Goal: Transaction & Acquisition: Purchase product/service

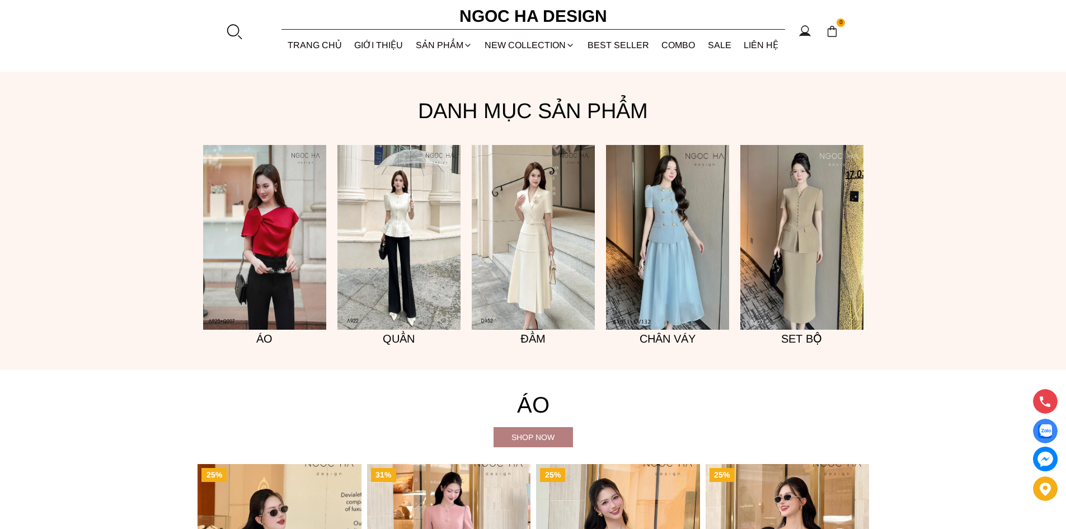
scroll to position [947, 0]
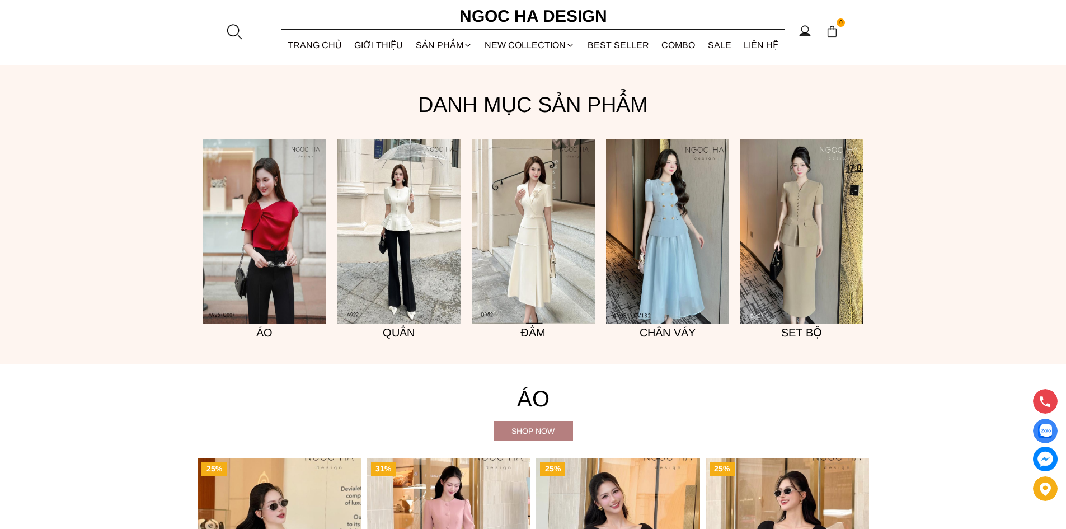
click at [261, 241] on img at bounding box center [264, 231] width 123 height 185
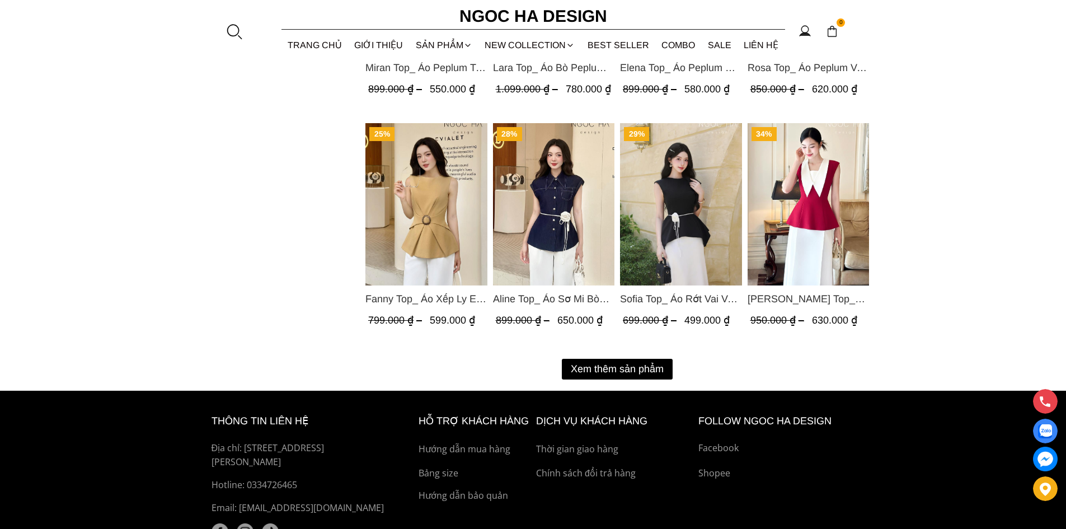
scroll to position [1280, 0]
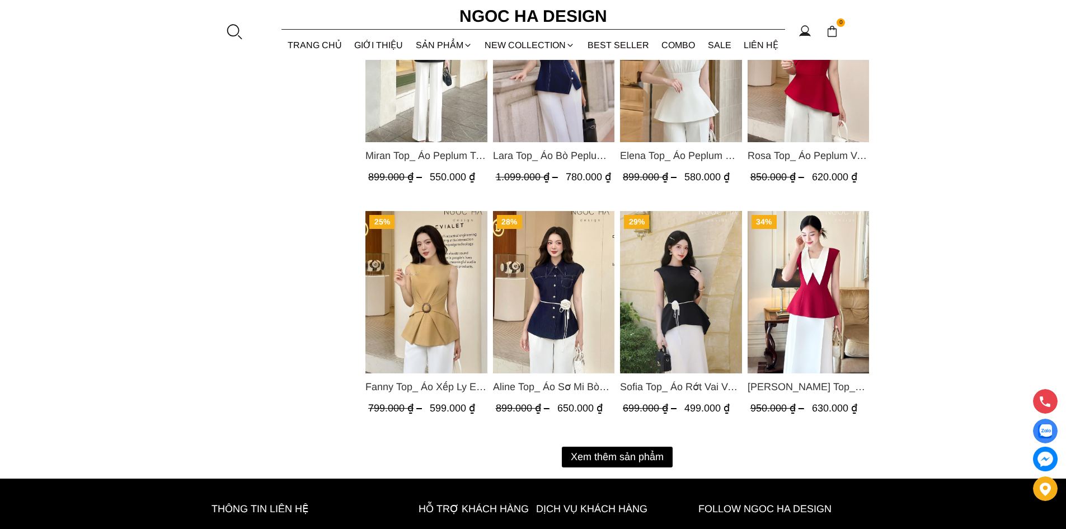
click at [604, 457] on button "Xem thêm sản phẩm" at bounding box center [617, 457] width 111 height 21
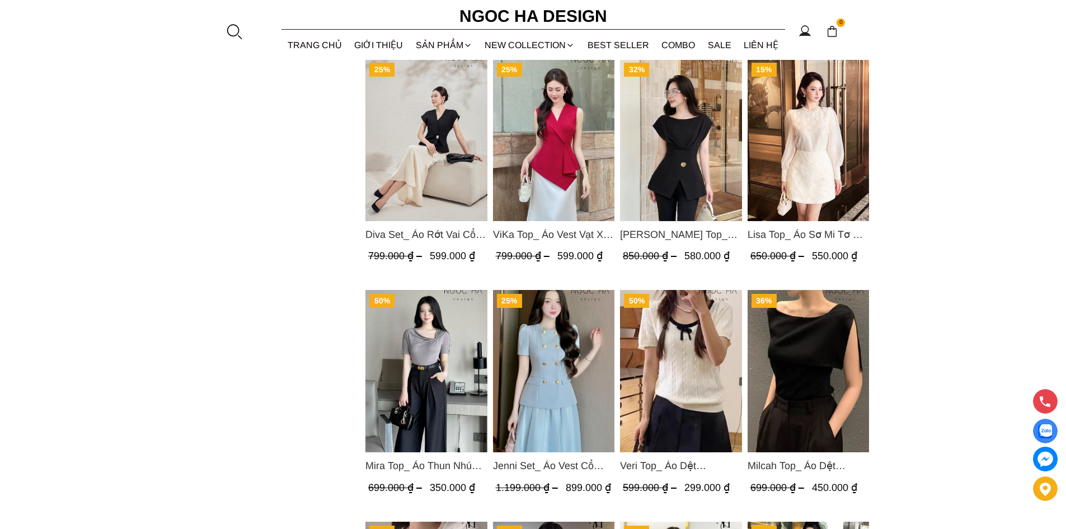
scroll to position [1728, 0]
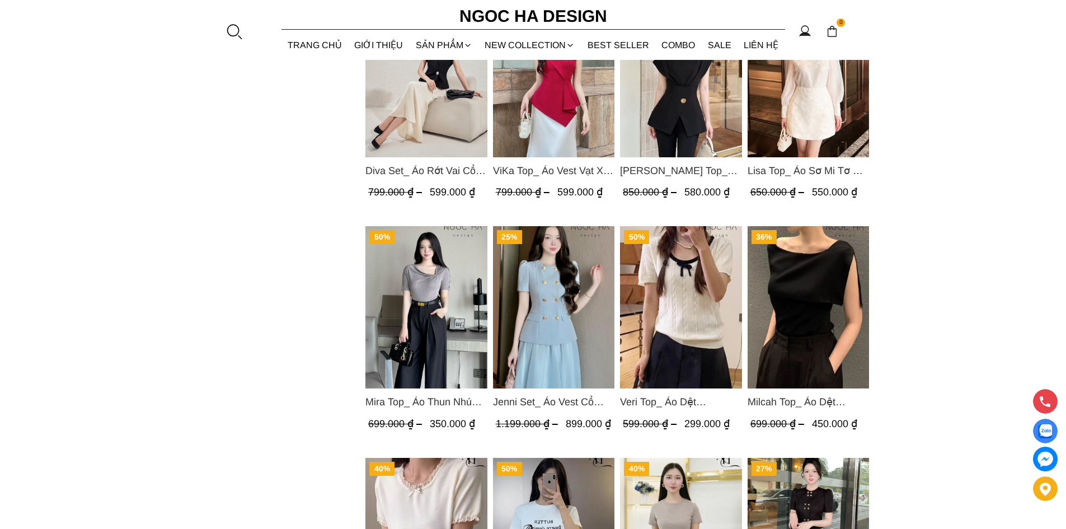
click at [429, 328] on img "Product image - Mira Top_ Áo Thun Nhún Lệch Cổ A1048" at bounding box center [426, 307] width 122 height 162
click at [808, 306] on img "Product image - Milcah Top_ Áo Dệt Kim Choàng Vai A1049" at bounding box center [808, 307] width 122 height 162
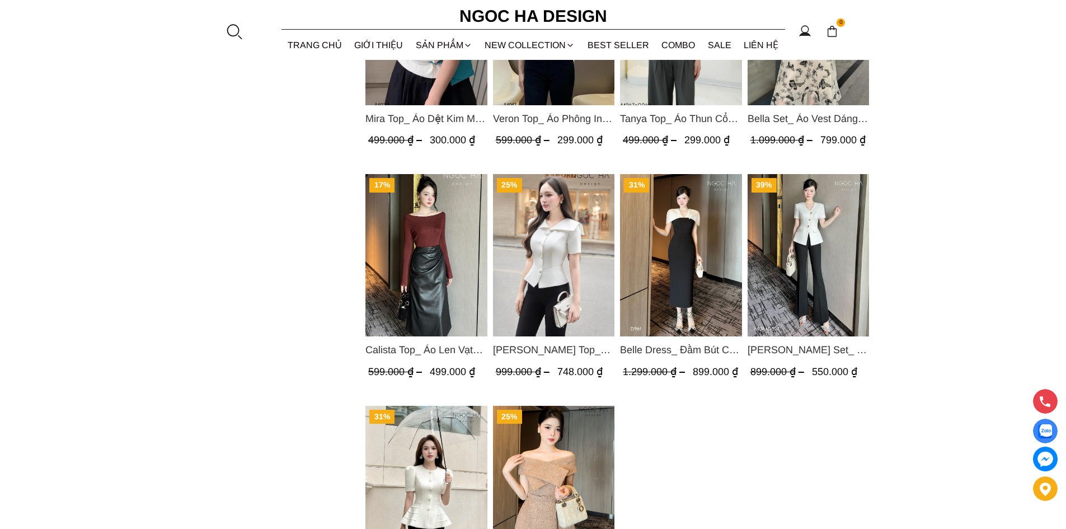
scroll to position [2343, 0]
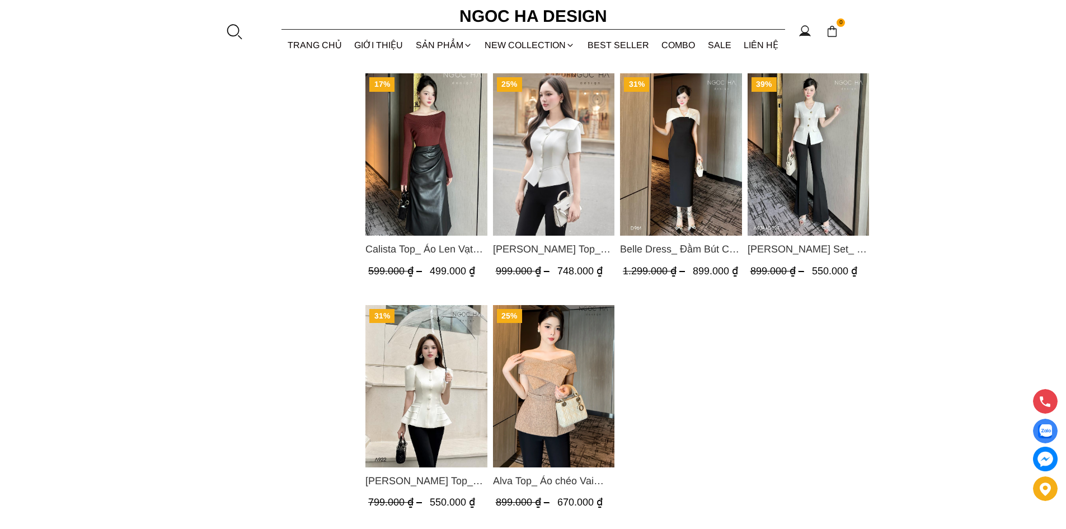
click at [545, 171] on img "Product image - Fiona Top_ Áo Vest Cách Điệu Cổ Ngang Vạt Chéo Tay Cộc Màu Trắn…" at bounding box center [553, 154] width 122 height 162
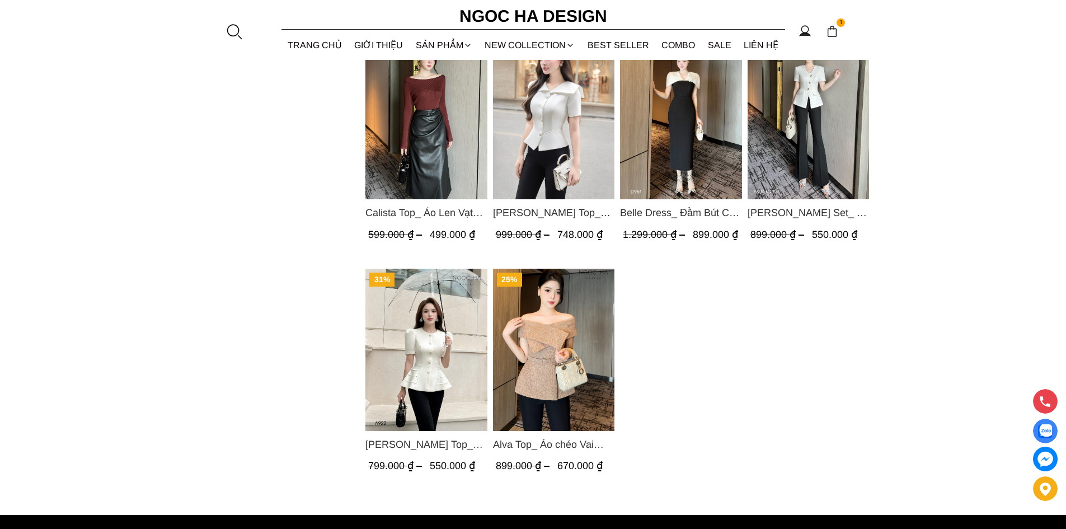
scroll to position [2399, 0]
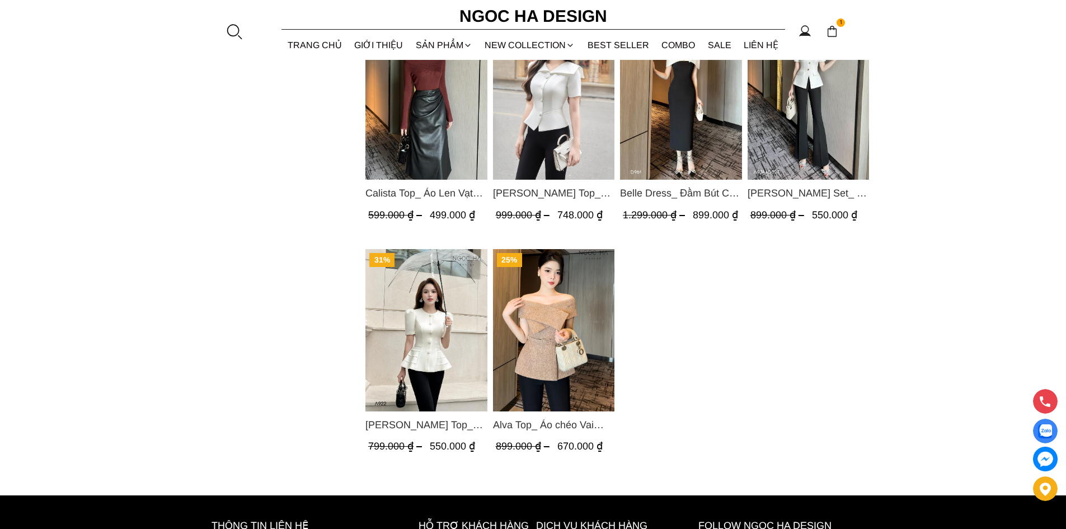
click at [561, 348] on img "Product image - Alva Top_ Áo chéo Vai Kèm Đai Màu Be A822" at bounding box center [553, 330] width 122 height 162
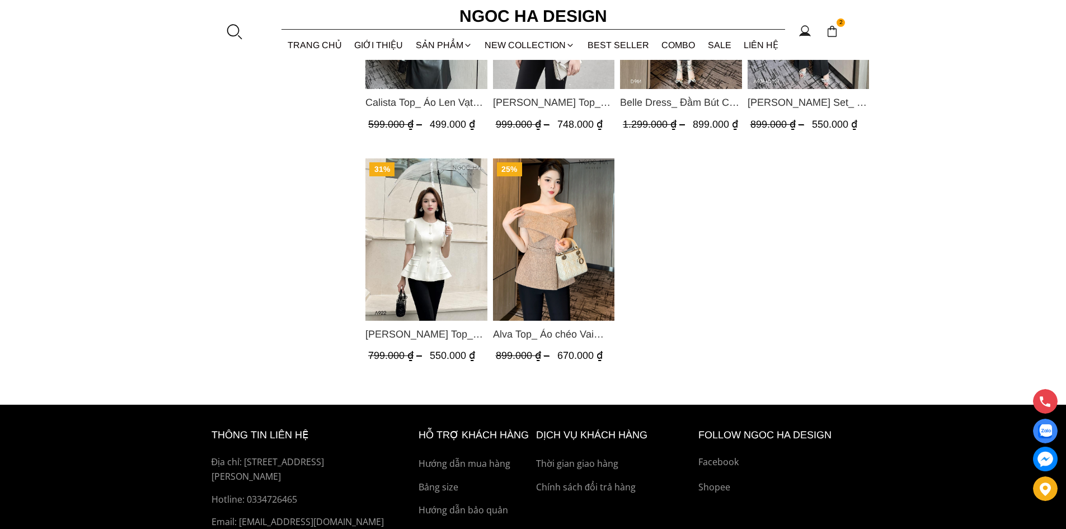
scroll to position [2343, 0]
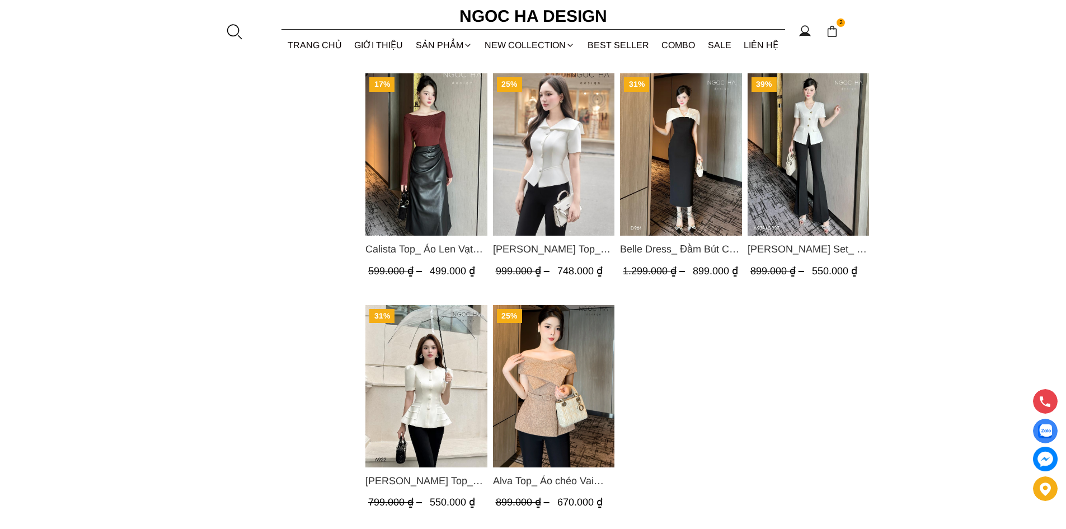
click at [529, 190] on img "Product image - Fiona Top_ Áo Vest Cách Điệu Cổ Ngang Vạt Chéo Tay Cộc Màu Trắn…" at bounding box center [553, 154] width 122 height 162
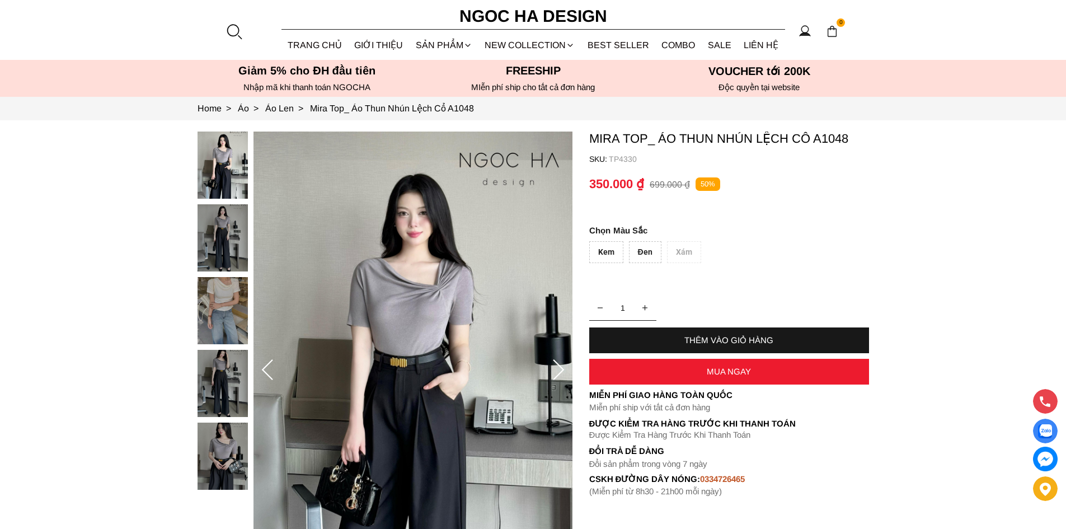
click at [388, 295] on img at bounding box center [413, 371] width 319 height 478
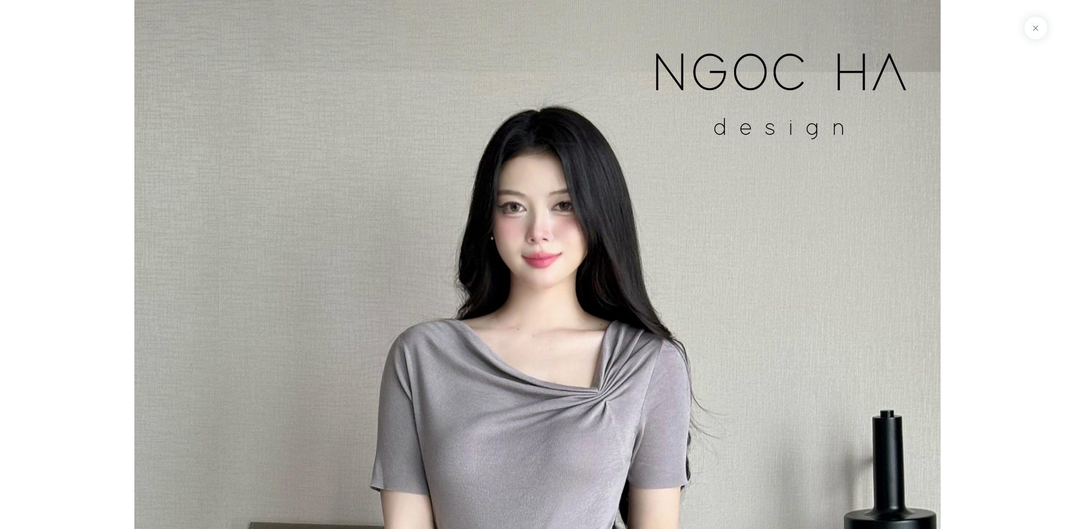
click at [1034, 31] on button at bounding box center [1035, 28] width 22 height 22
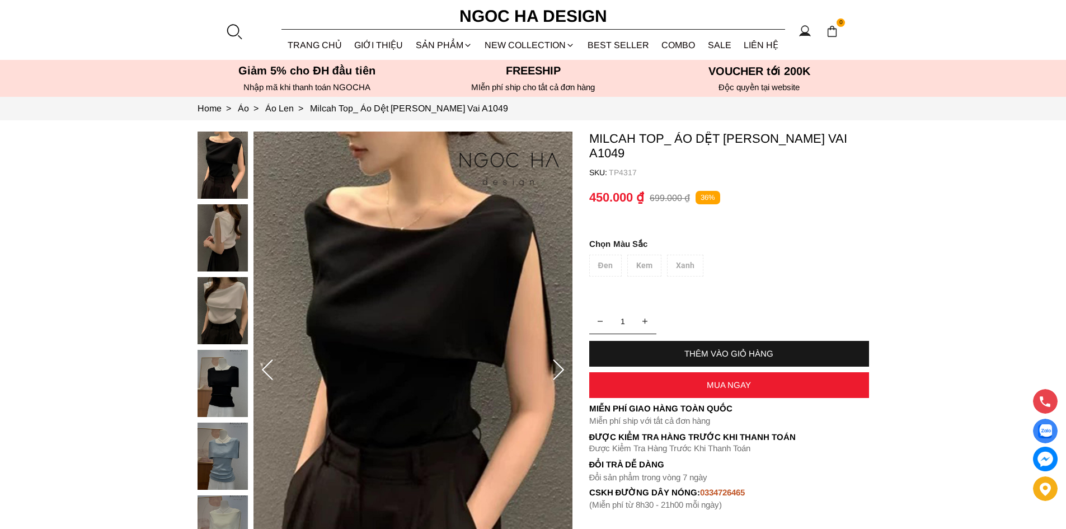
click at [556, 369] on icon at bounding box center [558, 370] width 22 height 22
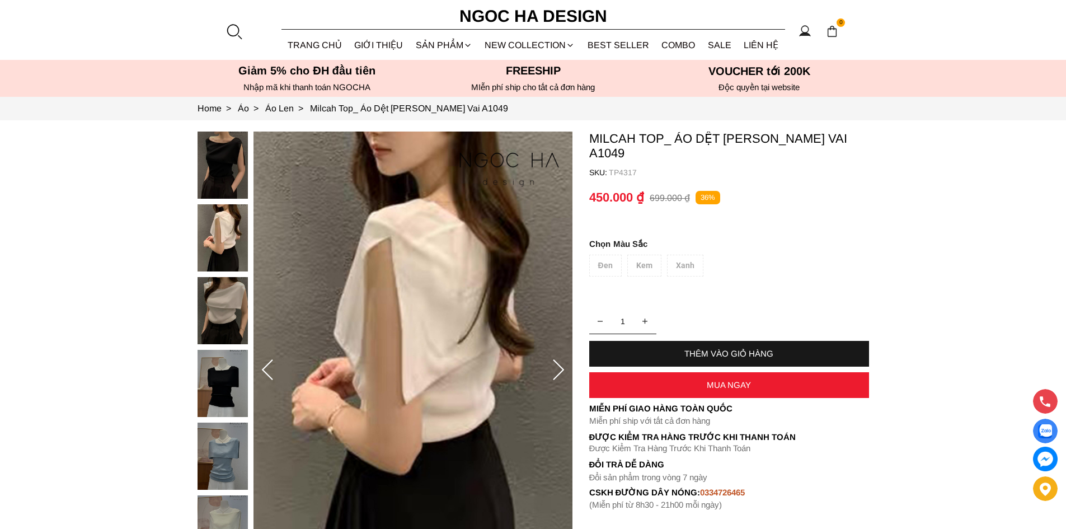
click at [557, 369] on icon at bounding box center [558, 370] width 22 height 22
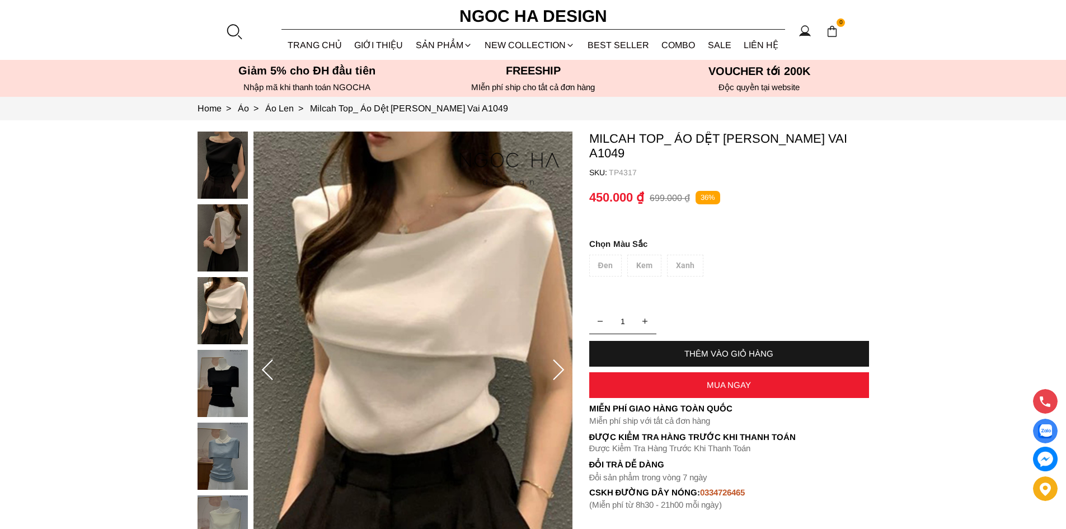
click at [559, 366] on icon at bounding box center [558, 369] width 11 height 21
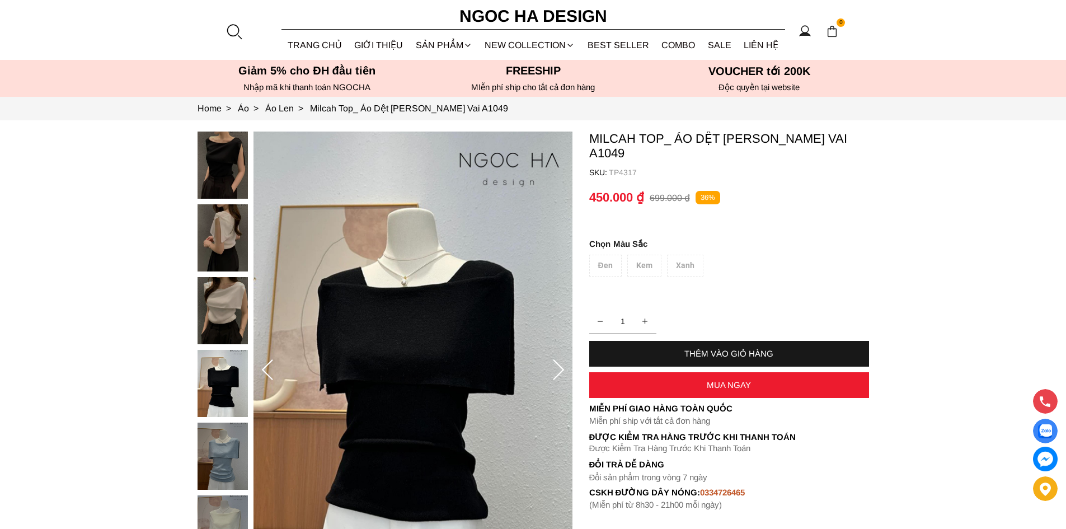
click at [559, 366] on icon at bounding box center [558, 369] width 11 height 21
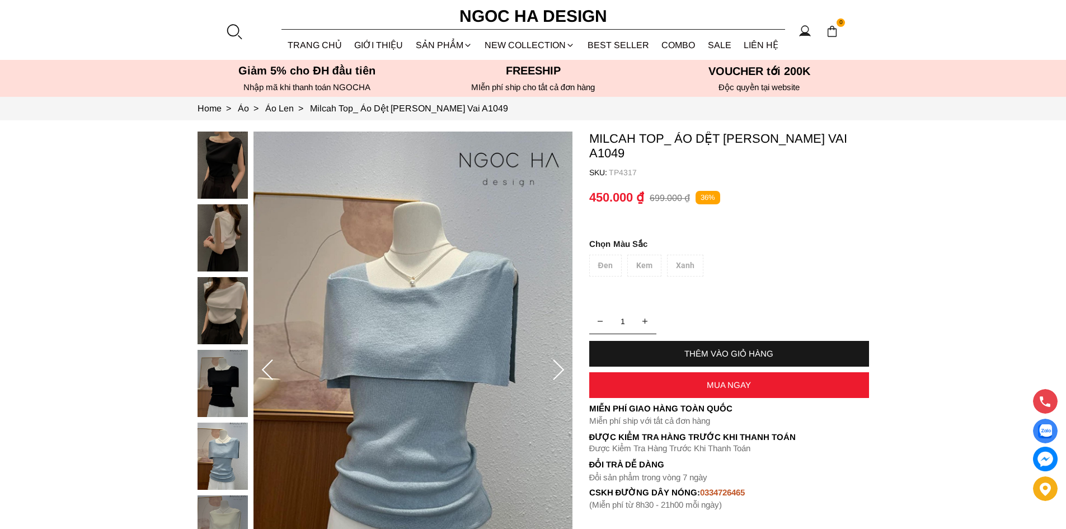
click at [559, 366] on icon at bounding box center [558, 369] width 11 height 21
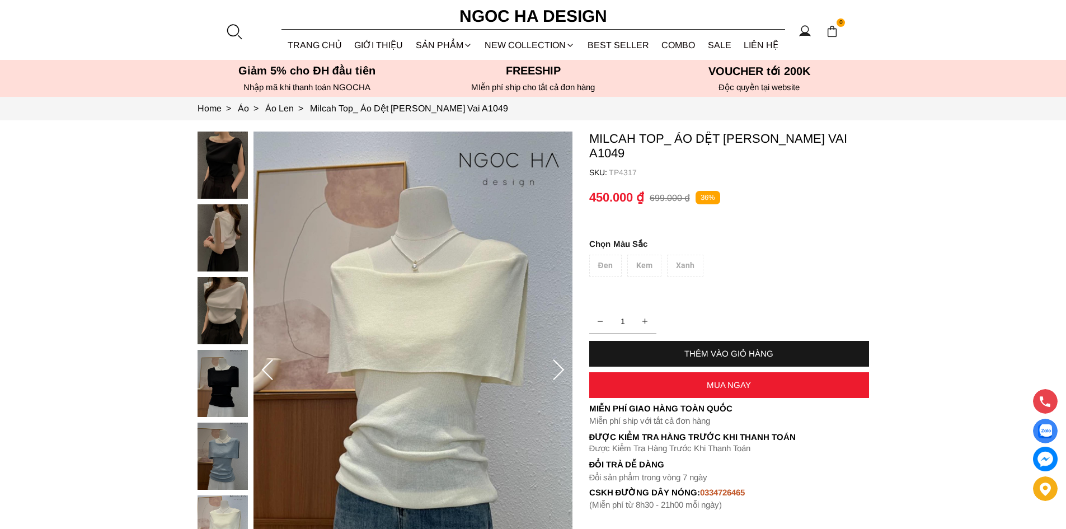
click at [559, 366] on icon at bounding box center [558, 369] width 11 height 21
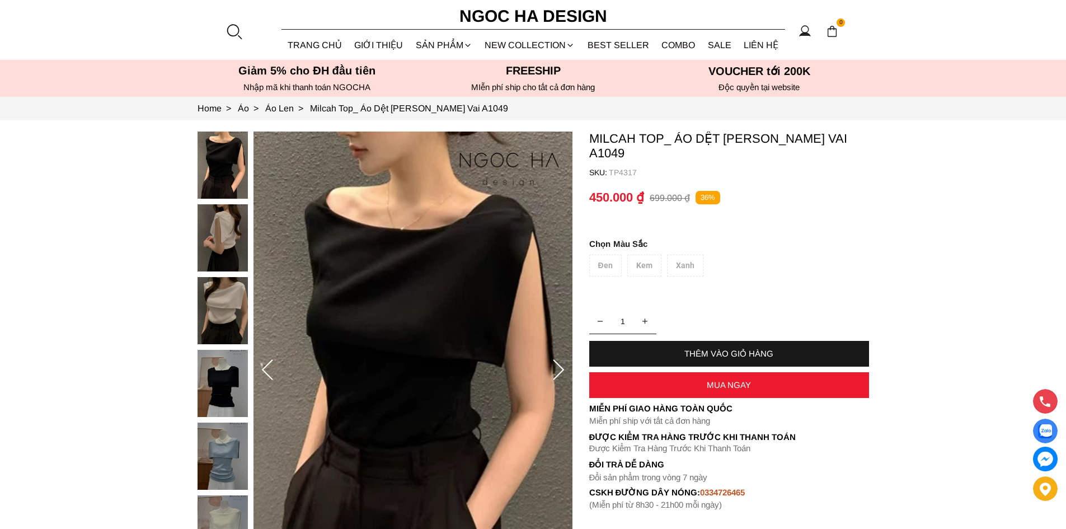
click at [559, 366] on icon at bounding box center [558, 369] width 11 height 21
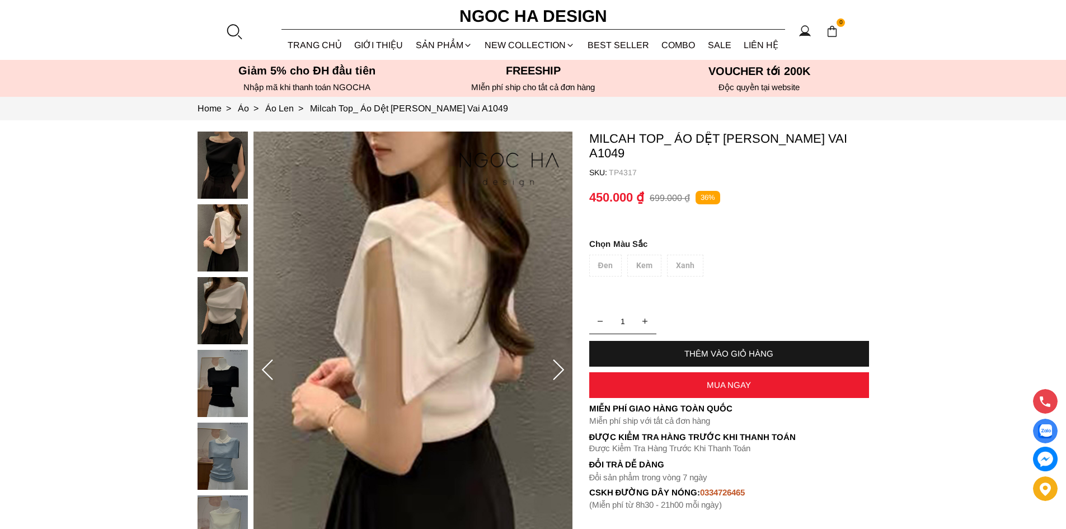
click at [559, 366] on icon at bounding box center [558, 369] width 11 height 21
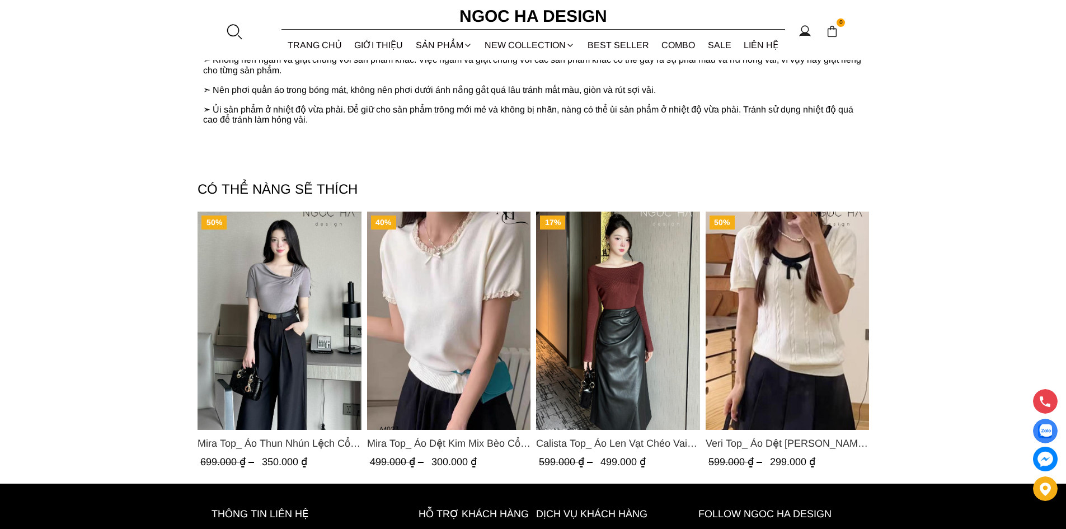
scroll to position [784, 0]
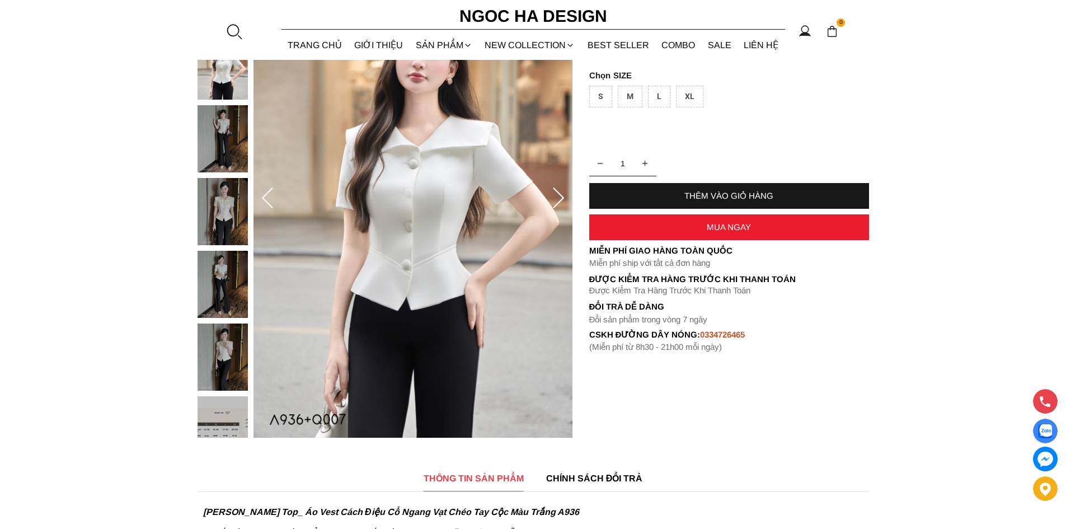
scroll to position [56, 0]
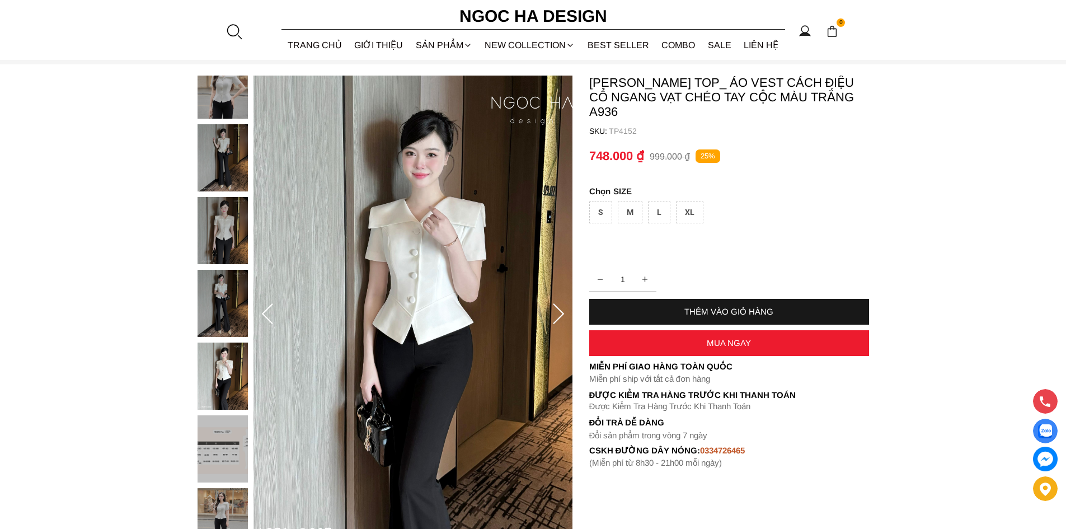
click at [561, 312] on icon at bounding box center [558, 314] width 22 height 22
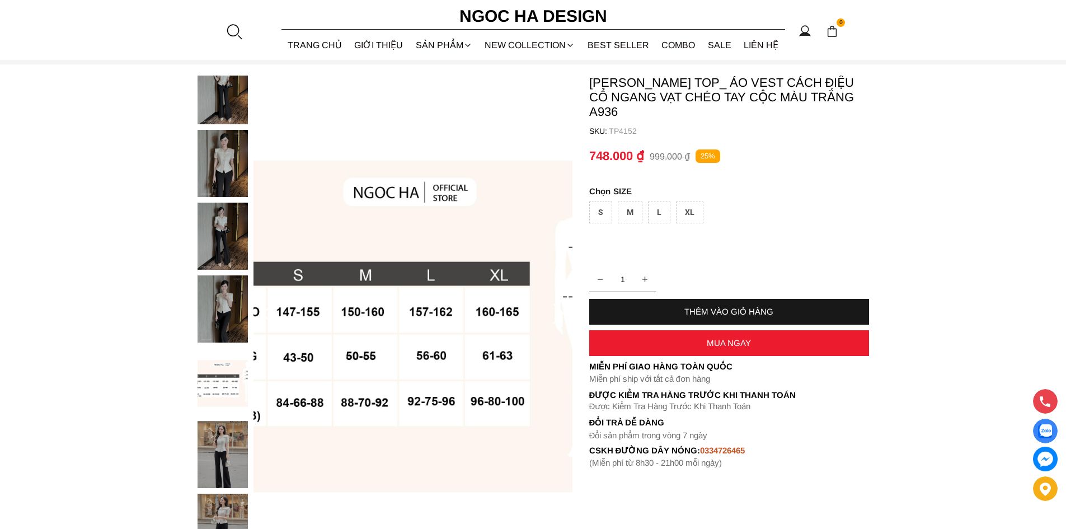
click at [561, 312] on icon at bounding box center [558, 314] width 22 height 22
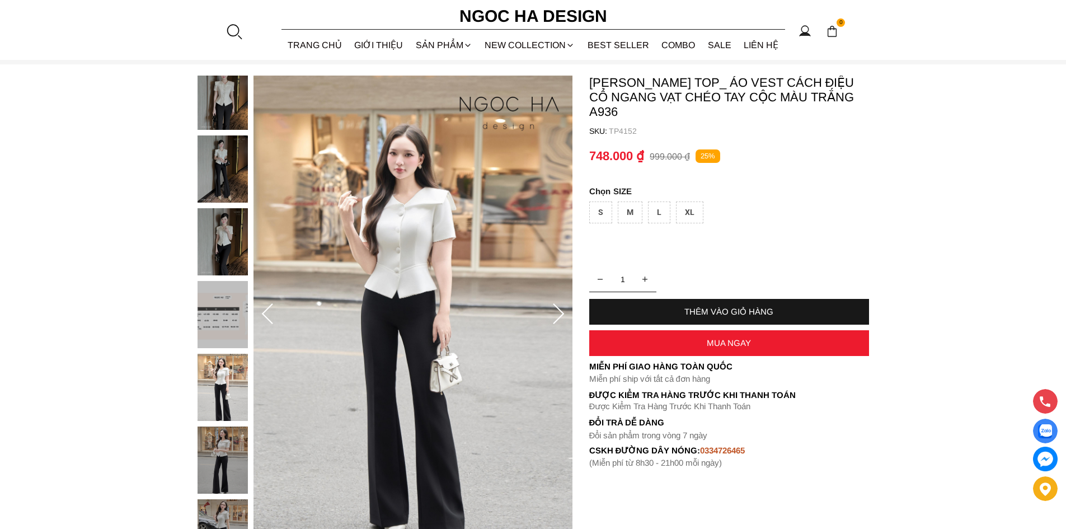
click at [561, 312] on icon at bounding box center [558, 314] width 22 height 22
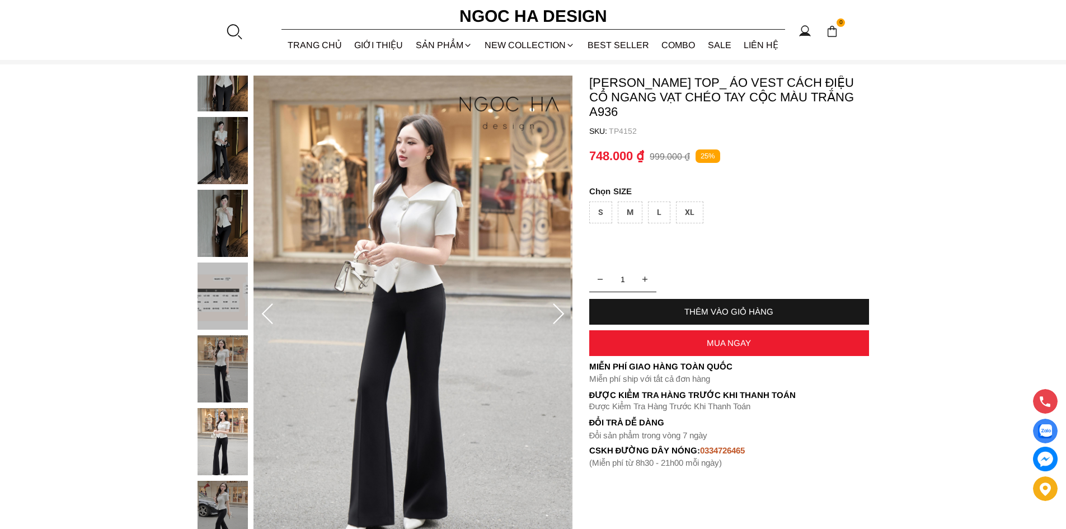
click at [557, 315] on icon at bounding box center [558, 314] width 22 height 22
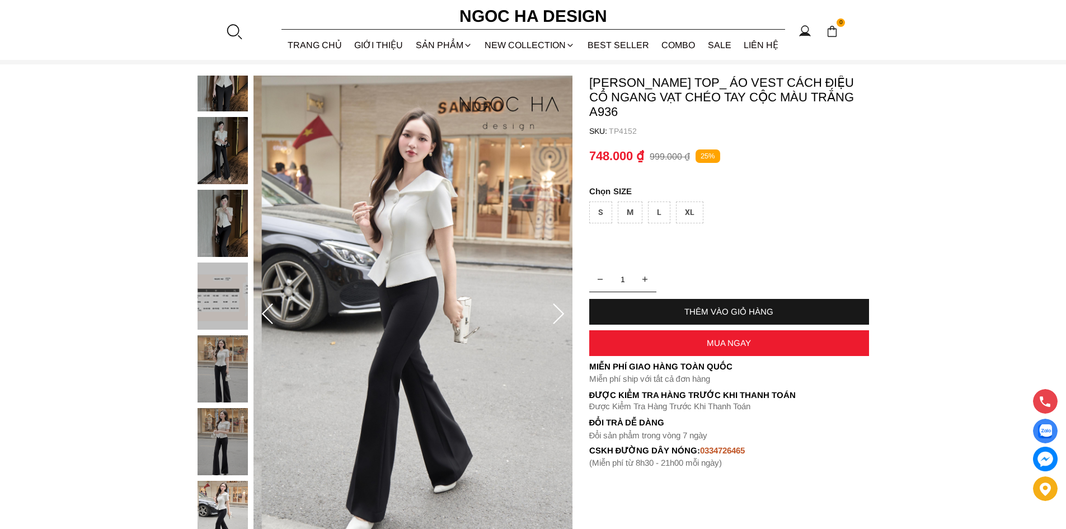
click at [557, 315] on icon at bounding box center [558, 314] width 22 height 22
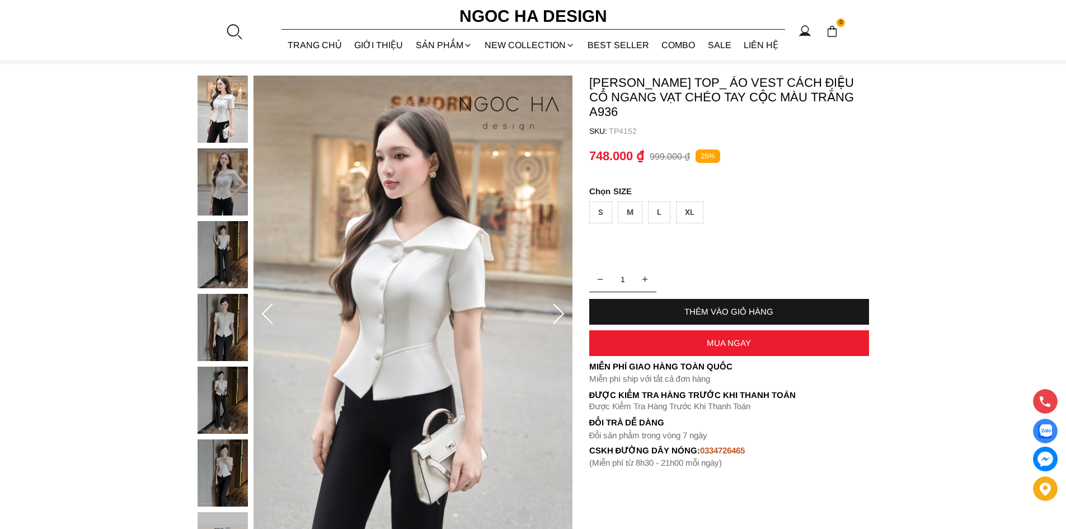
click at [553, 310] on icon at bounding box center [558, 314] width 22 height 22
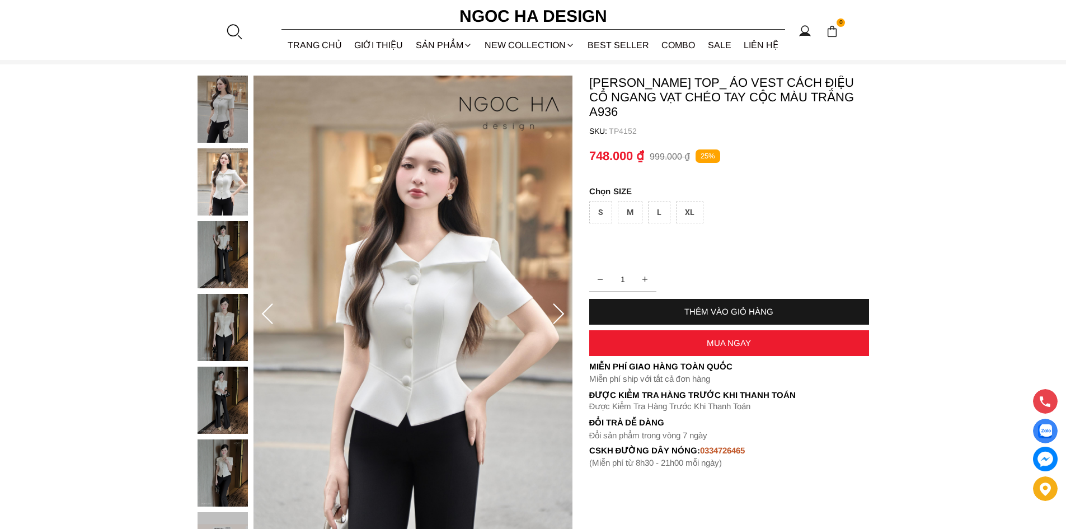
click at [553, 310] on icon at bounding box center [558, 314] width 22 height 22
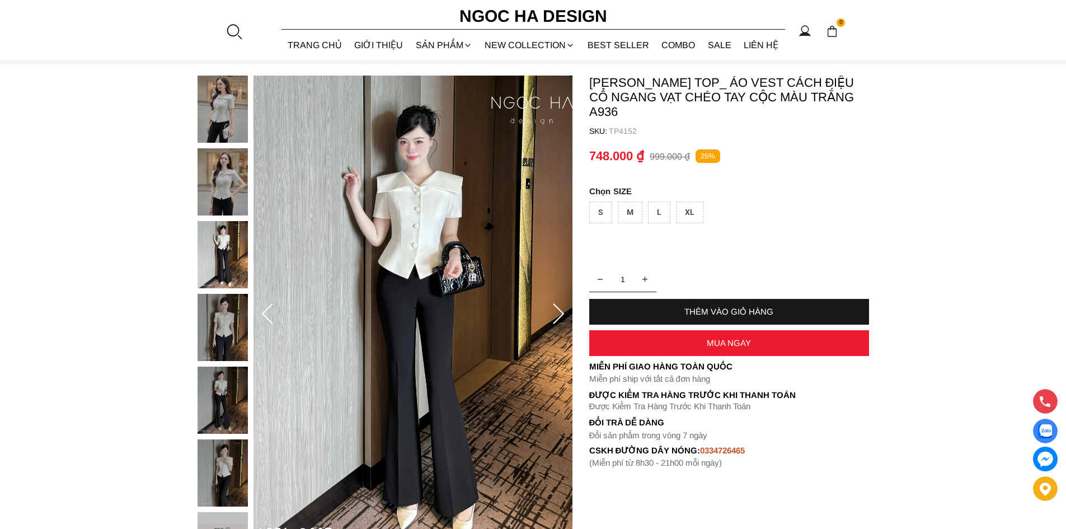
click at [553, 310] on icon at bounding box center [558, 314] width 22 height 22
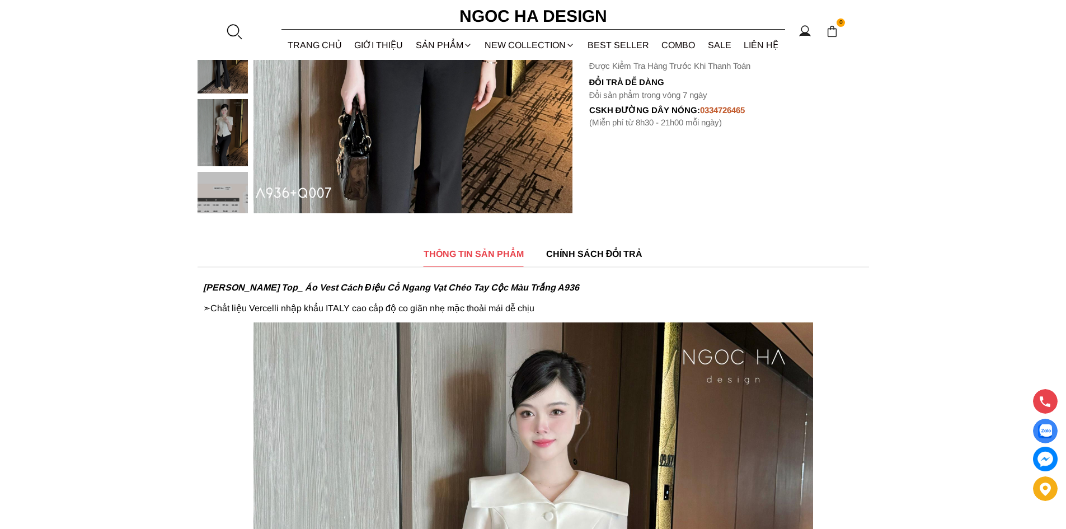
scroll to position [0, 0]
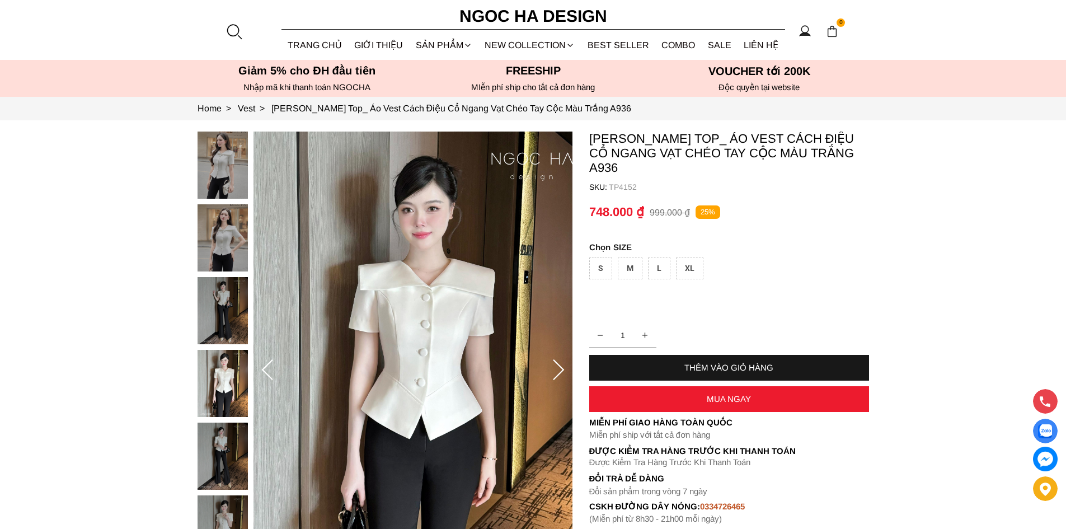
click at [662, 257] on div "L" at bounding box center [659, 268] width 22 height 22
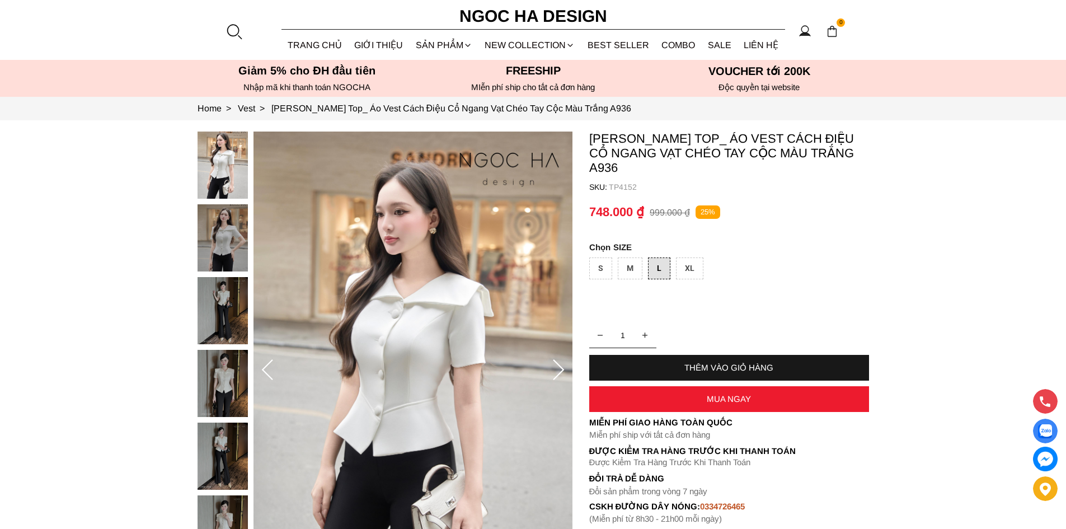
click at [755, 363] on div "THÊM VÀO GIỎ HÀNG" at bounding box center [729, 368] width 280 height 10
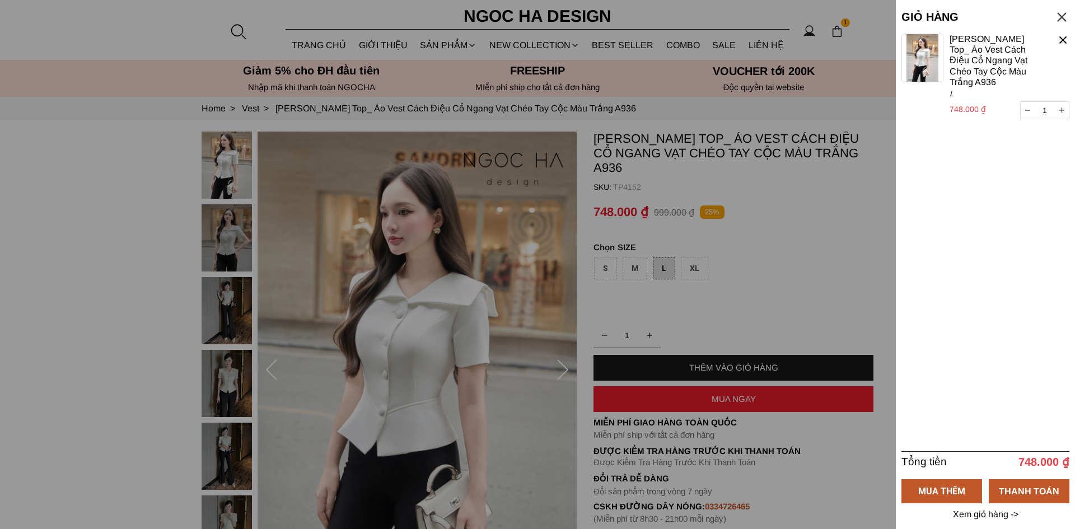
click at [764, 262] on div at bounding box center [537, 264] width 1075 height 529
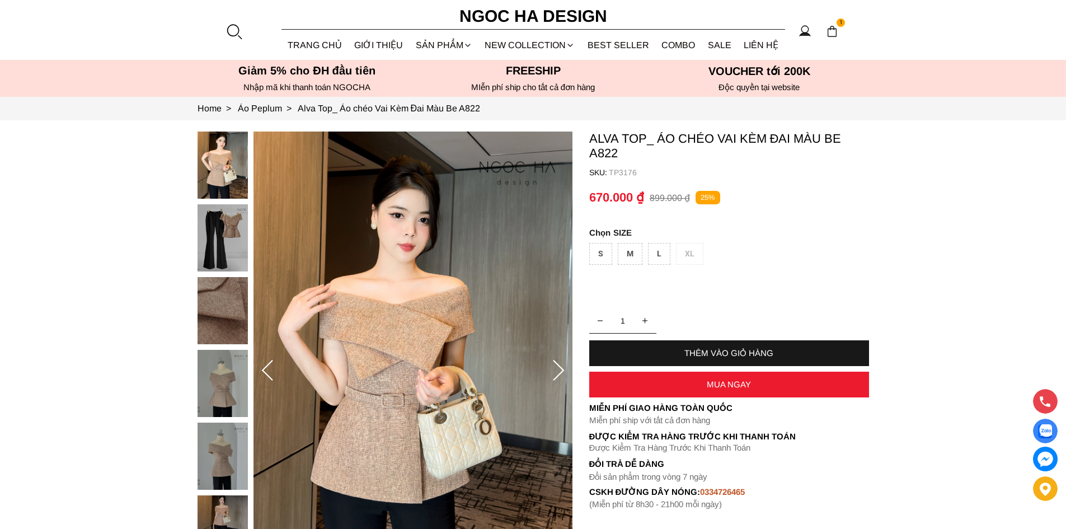
click at [662, 254] on div "L" at bounding box center [659, 254] width 22 height 22
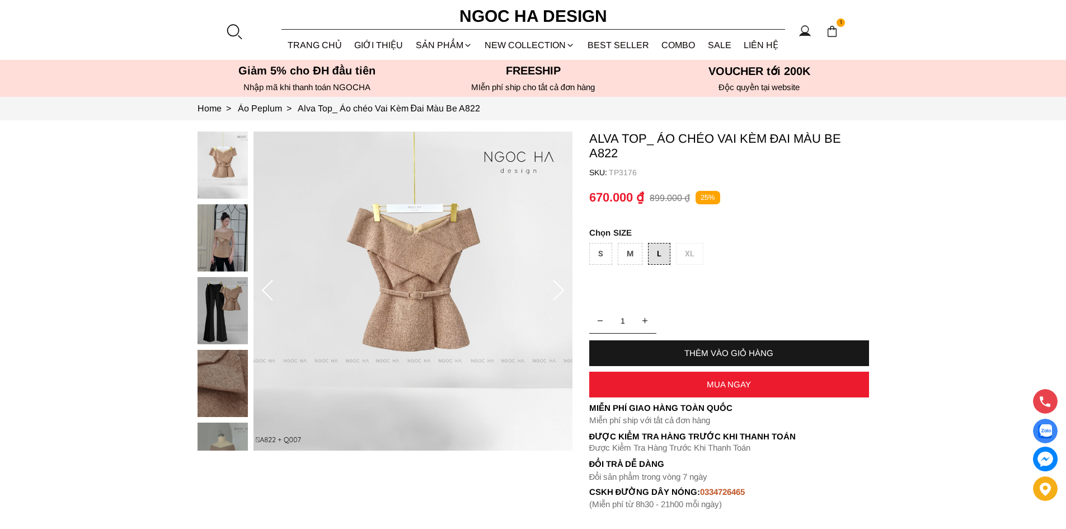
click at [715, 354] on div "THÊM VÀO GIỎ HÀNG" at bounding box center [729, 353] width 280 height 10
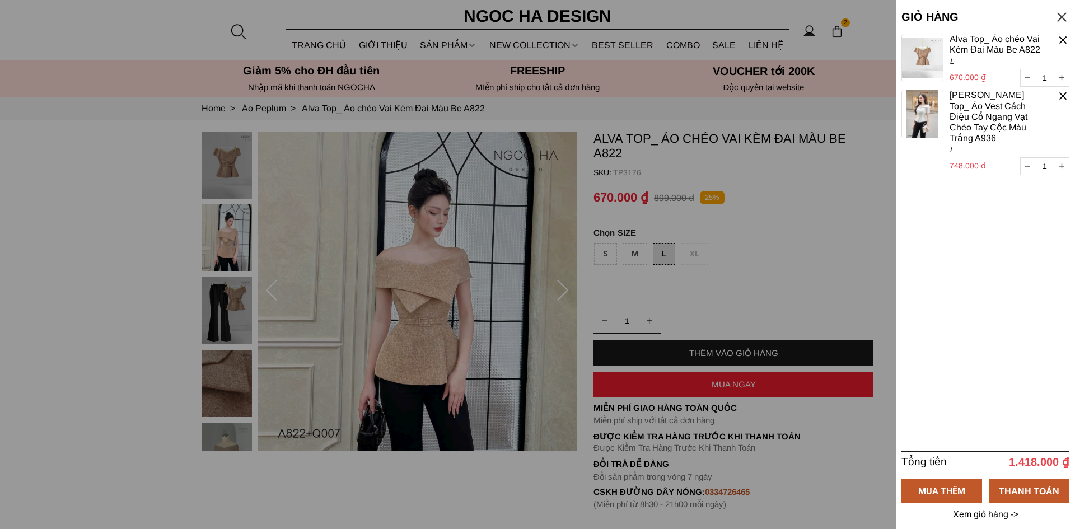
click at [820, 265] on div at bounding box center [537, 264] width 1075 height 529
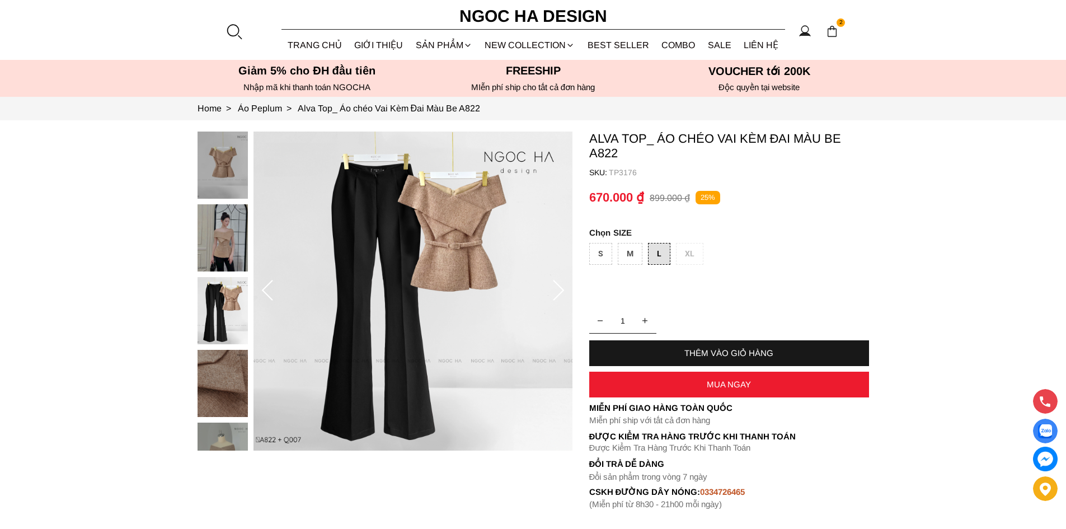
click at [822, 245] on div "S M L XL" at bounding box center [729, 256] width 280 height 27
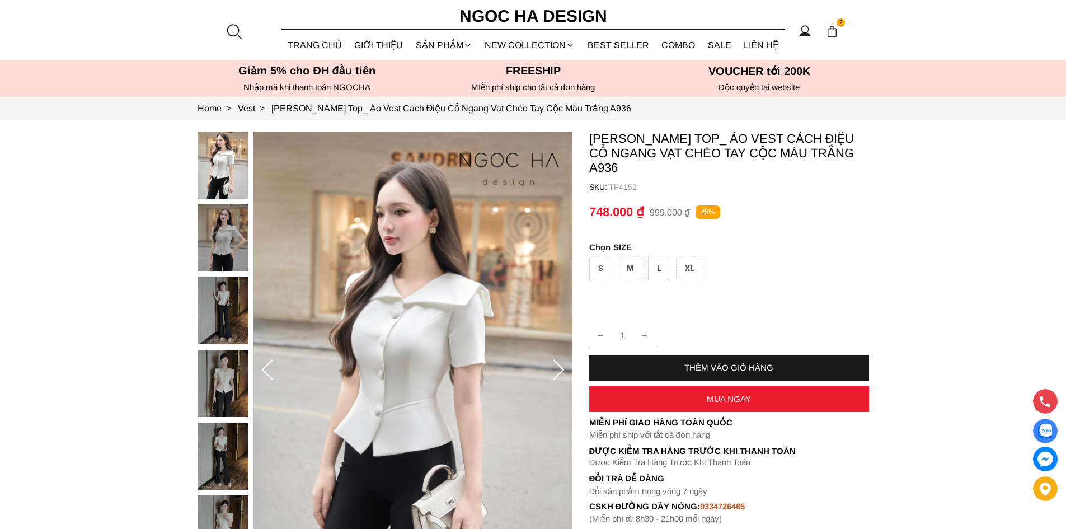
click at [659, 257] on div "L" at bounding box center [659, 268] width 22 height 22
click at [713, 363] on div "THÊM VÀO GIỎ HÀNG" at bounding box center [729, 368] width 280 height 10
type input "2"
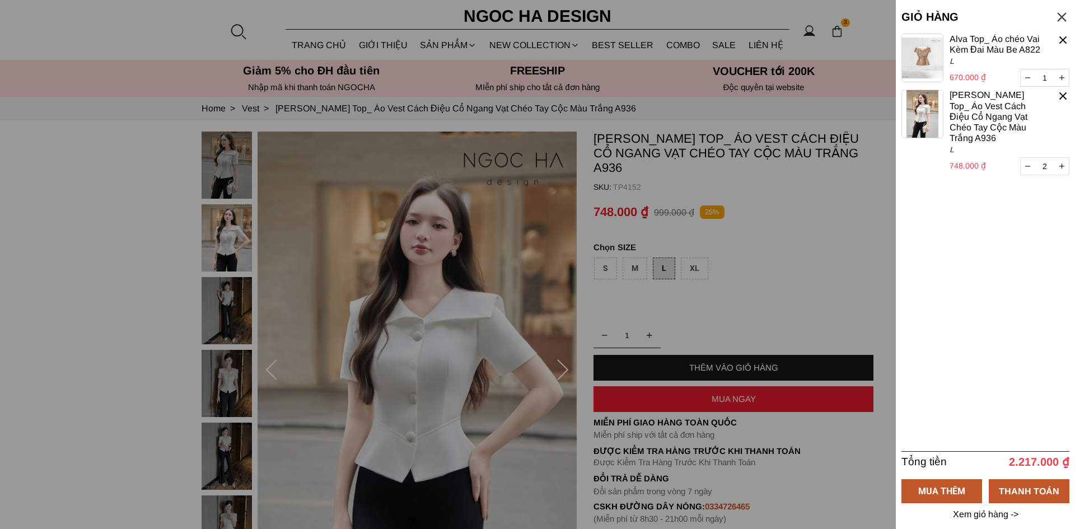
click at [773, 276] on div at bounding box center [537, 264] width 1075 height 529
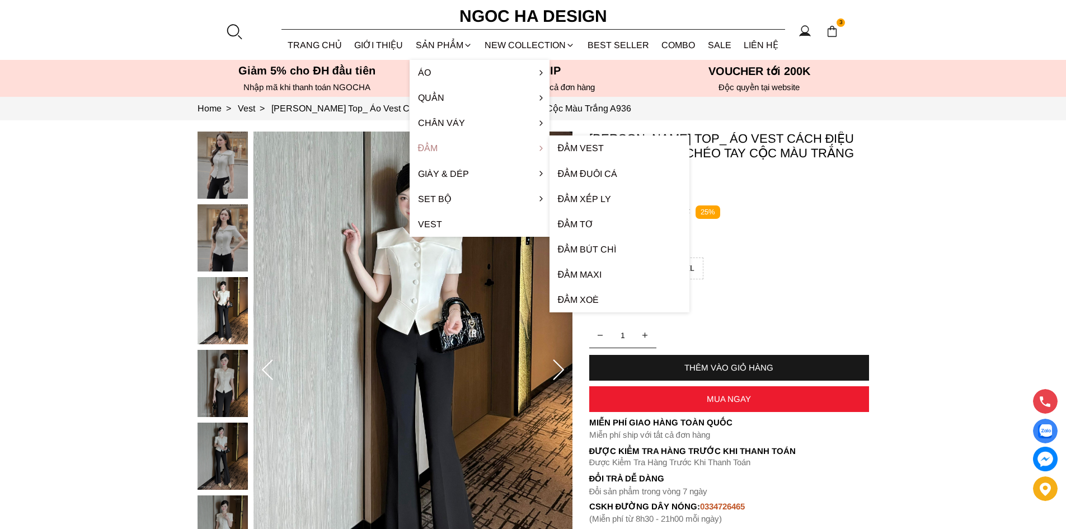
click at [439, 144] on link "Đầm" at bounding box center [480, 147] width 140 height 25
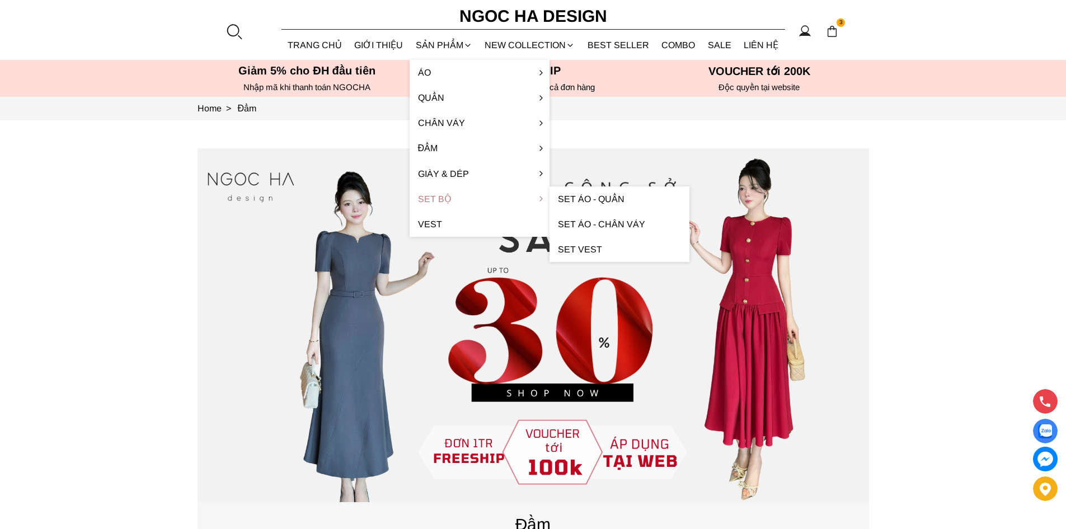
click at [444, 201] on link "Set Bộ" at bounding box center [480, 198] width 140 height 25
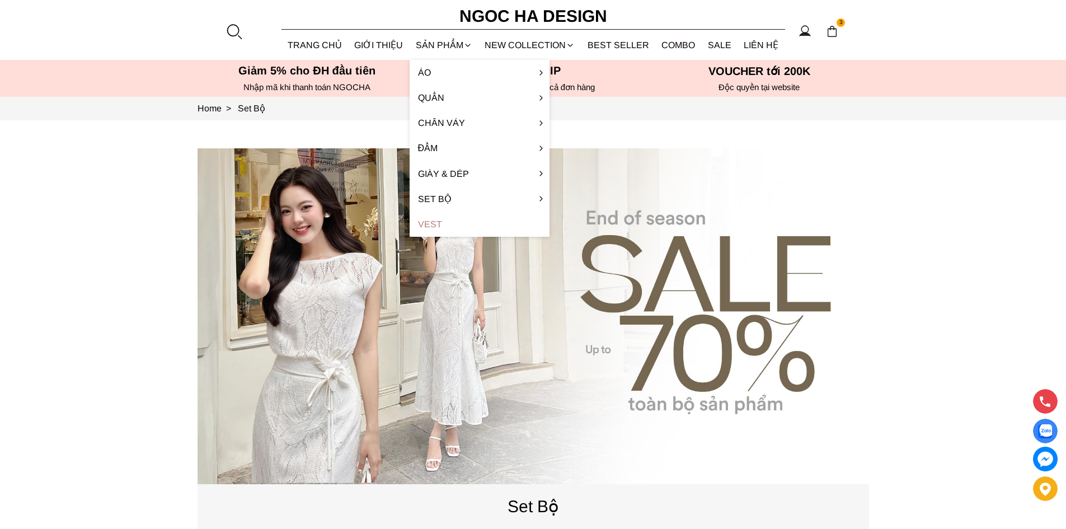
click at [432, 224] on link "Vest" at bounding box center [480, 224] width 140 height 25
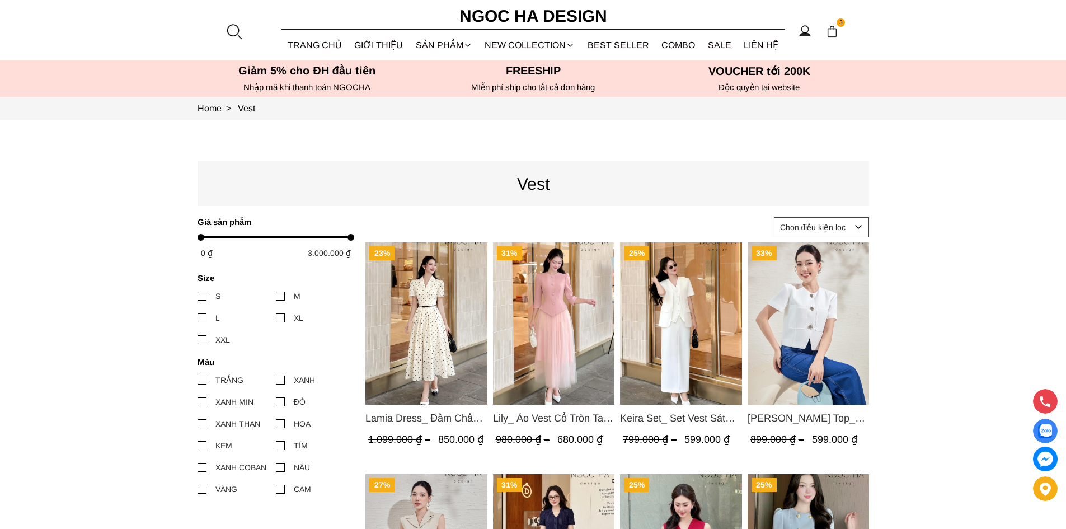
click at [827, 32] on img at bounding box center [832, 31] width 12 height 12
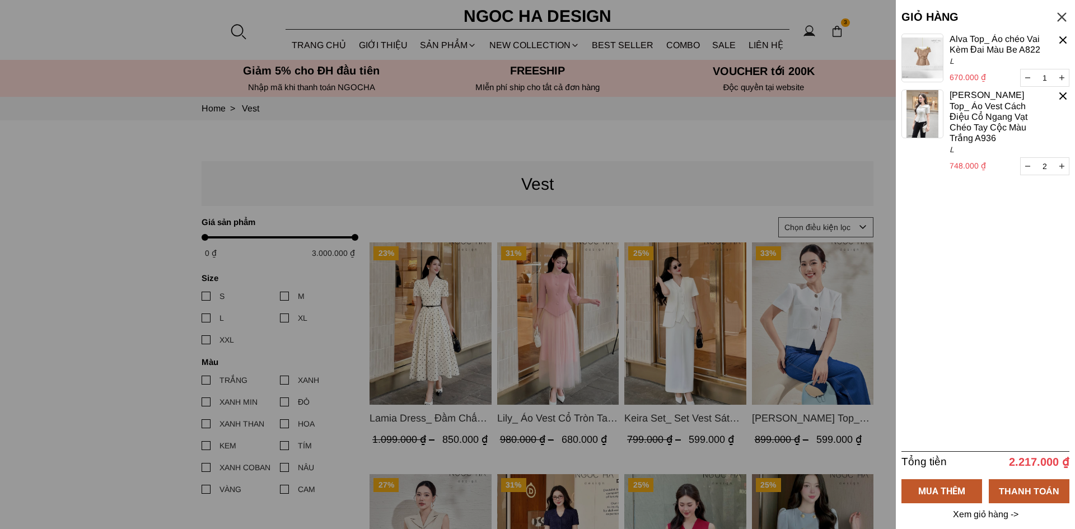
click at [920, 60] on img at bounding box center [922, 58] width 42 height 49
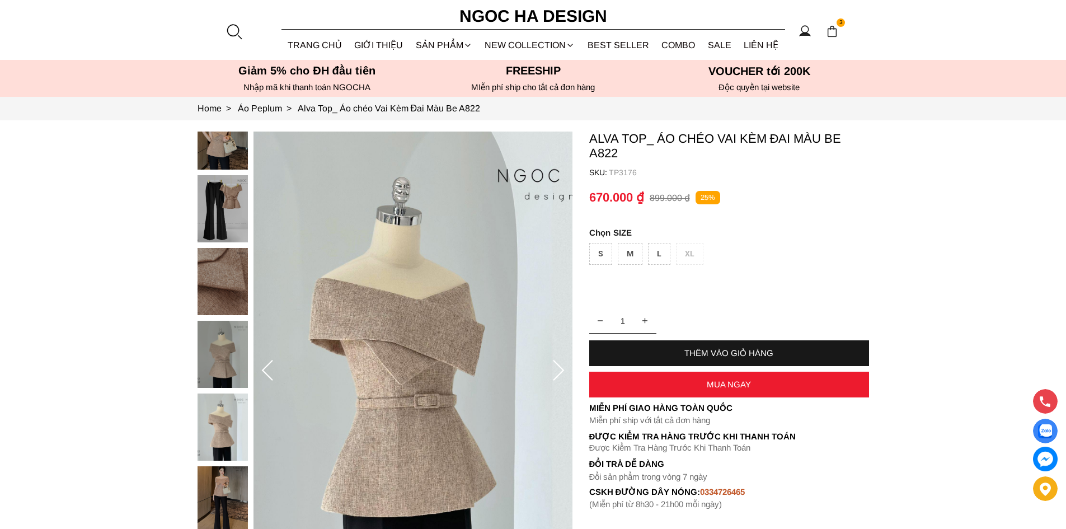
click at [833, 33] on img at bounding box center [832, 31] width 12 height 12
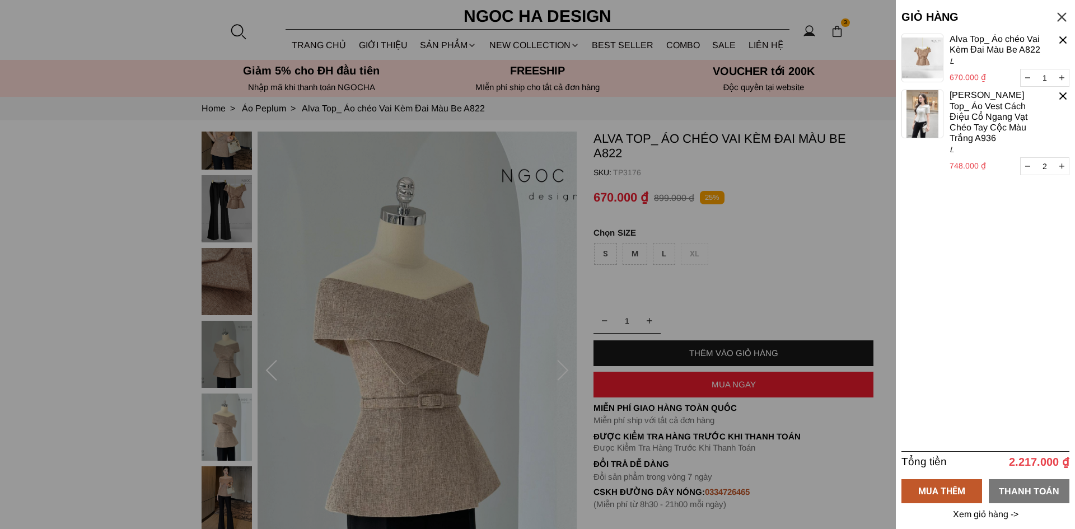
click at [1021, 487] on div "THANH TOÁN" at bounding box center [1028, 491] width 81 height 14
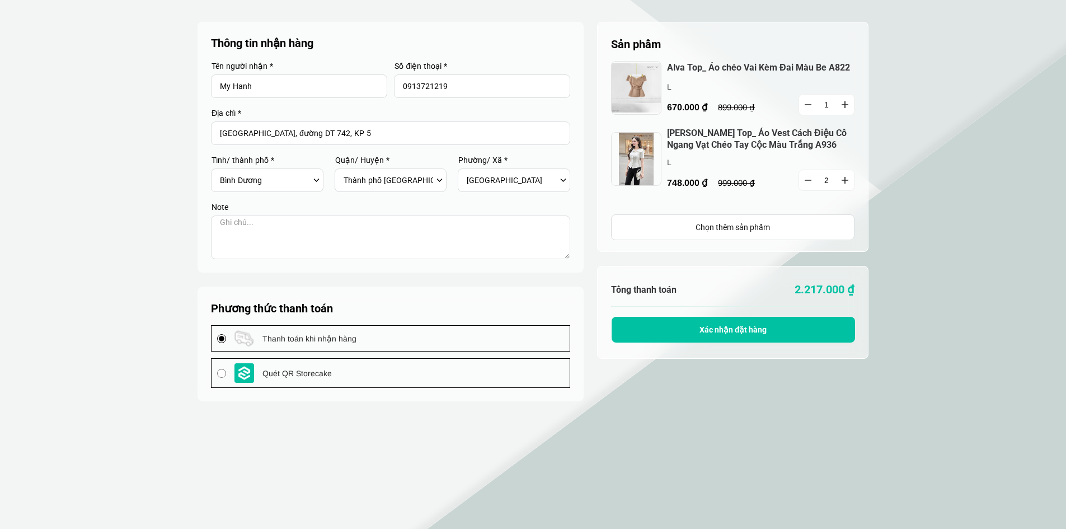
select select "711"
select select "71105"
select select "7110529"
click at [806, 180] on icon "button" at bounding box center [808, 180] width 7 height 1
type input "1"
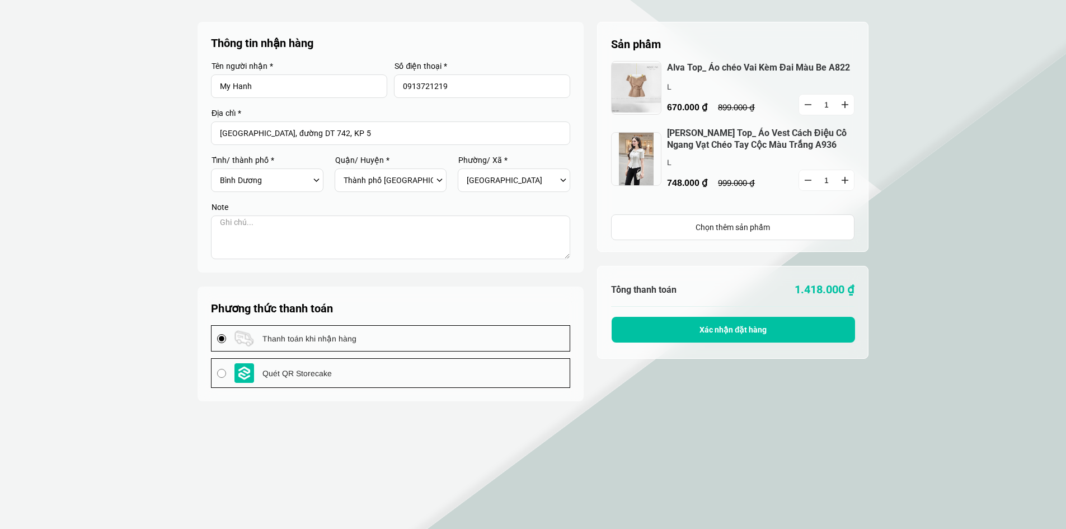
click at [937, 203] on section "Sản phẩm 1 Chưa có sản phẩm nào Alva Top_ Áo chéo Vai Kèm Đai Màu Be A822 670.0…" at bounding box center [533, 332] width 1066 height 664
click at [743, 219] on div "Chọn thêm sản phẩm" at bounding box center [732, 227] width 243 height 26
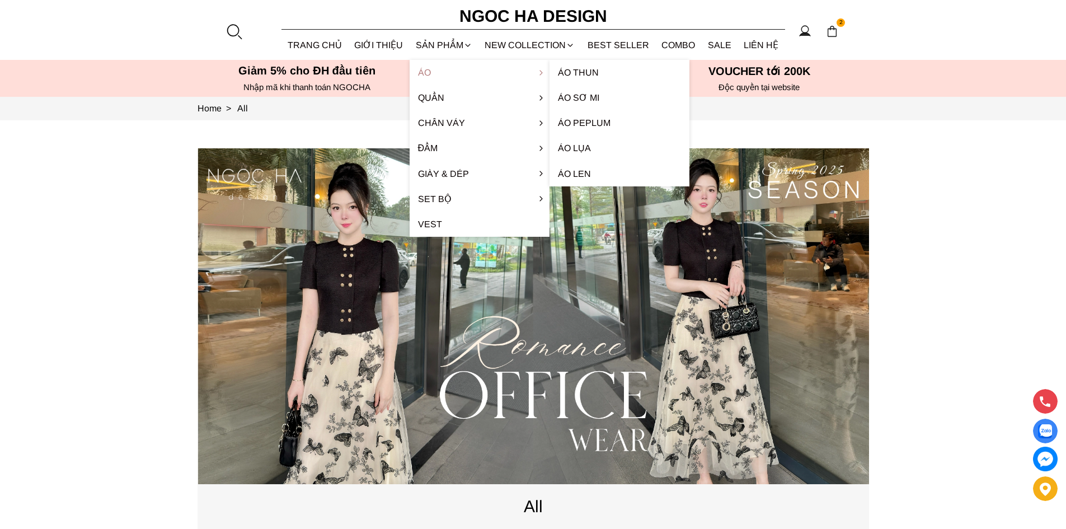
click at [435, 71] on link "Áo" at bounding box center [480, 72] width 140 height 25
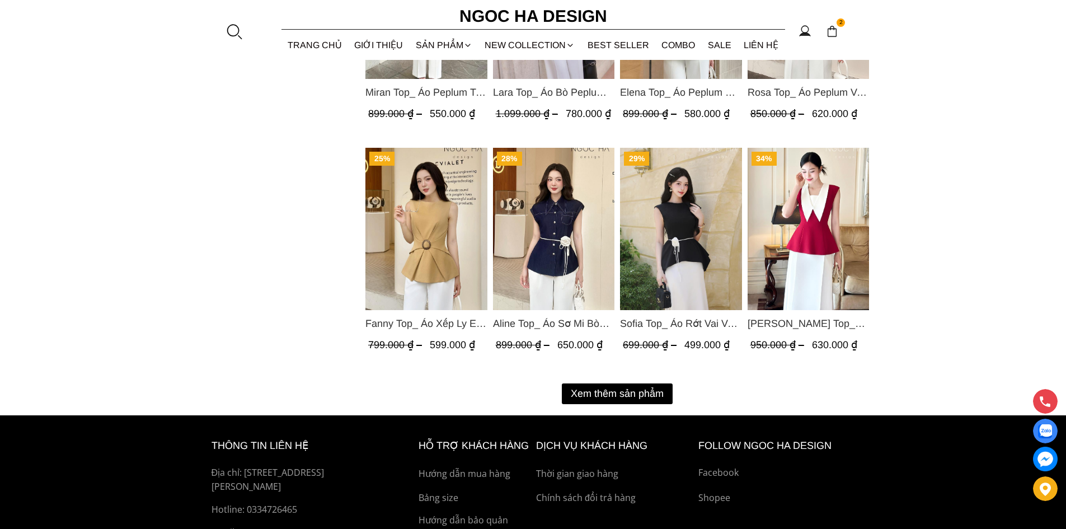
scroll to position [1448, 0]
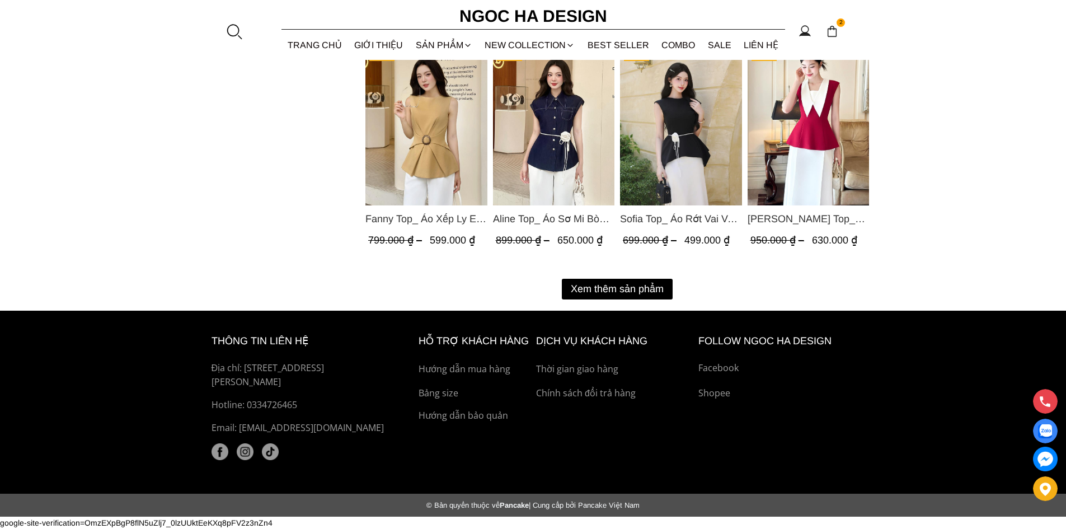
click at [640, 287] on button "Xem thêm sản phẩm" at bounding box center [617, 289] width 111 height 21
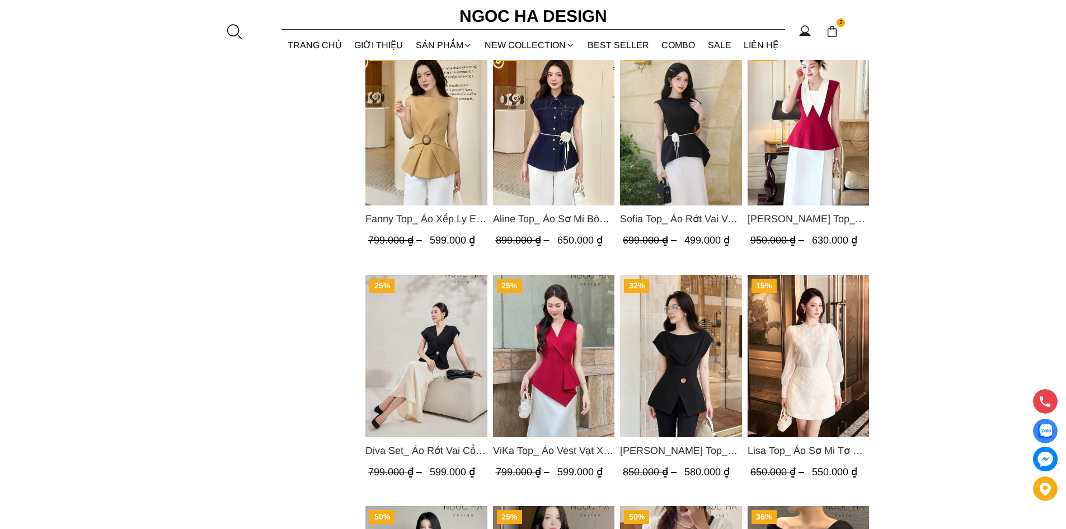
click at [418, 341] on img "Product image - Diva Set_ Áo Rớt Vai Cổ V, Chân Váy Lụa Đuôi Cá A1078+CV134" at bounding box center [426, 356] width 122 height 162
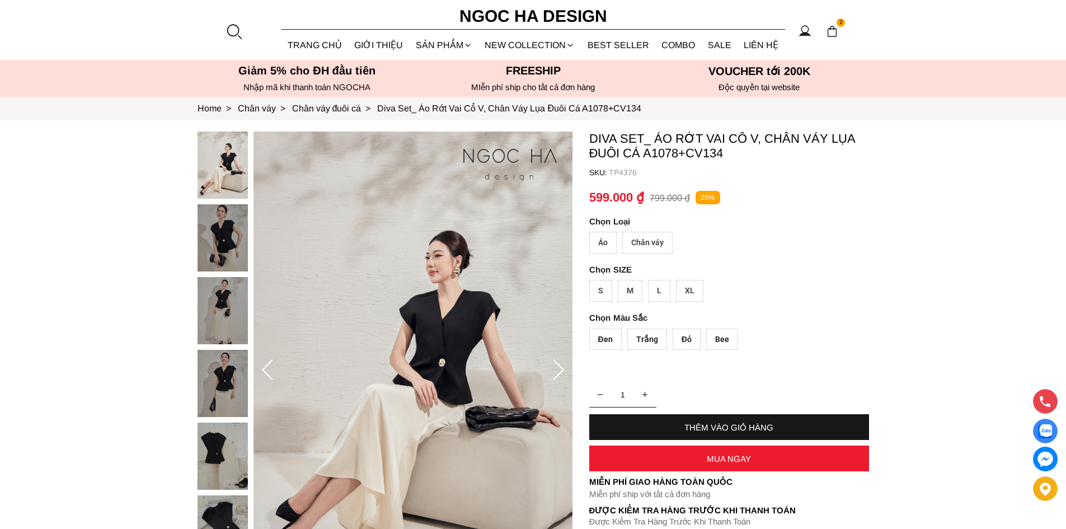
click at [661, 288] on div "L" at bounding box center [659, 291] width 22 height 22
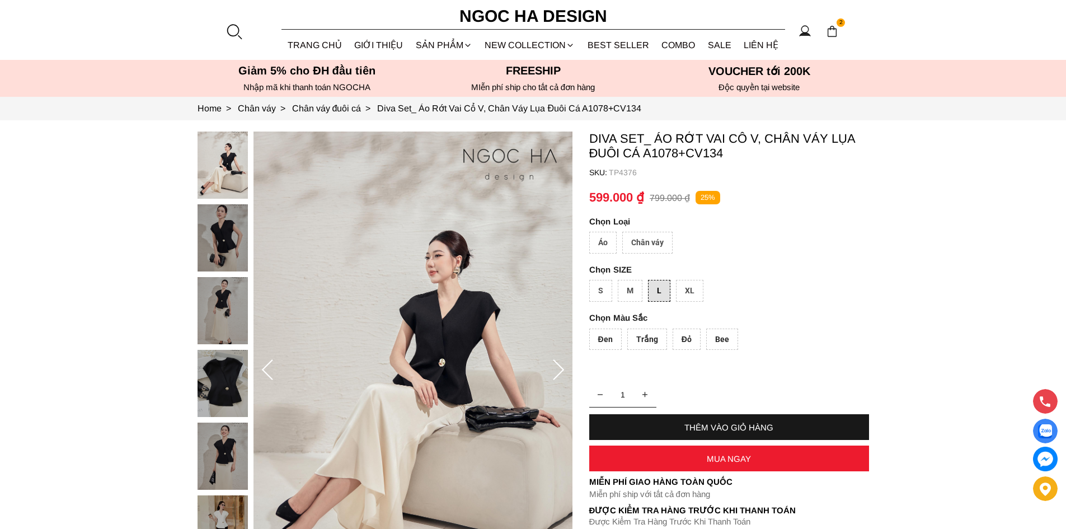
click at [725, 337] on div "Bee" at bounding box center [722, 340] width 32 height 22
click at [795, 311] on container "Diva Set_ Áo Rớt Vai Cổ V, Chân Váy Lụa Đuôi Cá A1078+CV134 SKU: TP4376 [GEOGRA…" at bounding box center [729, 358] width 280 height 452
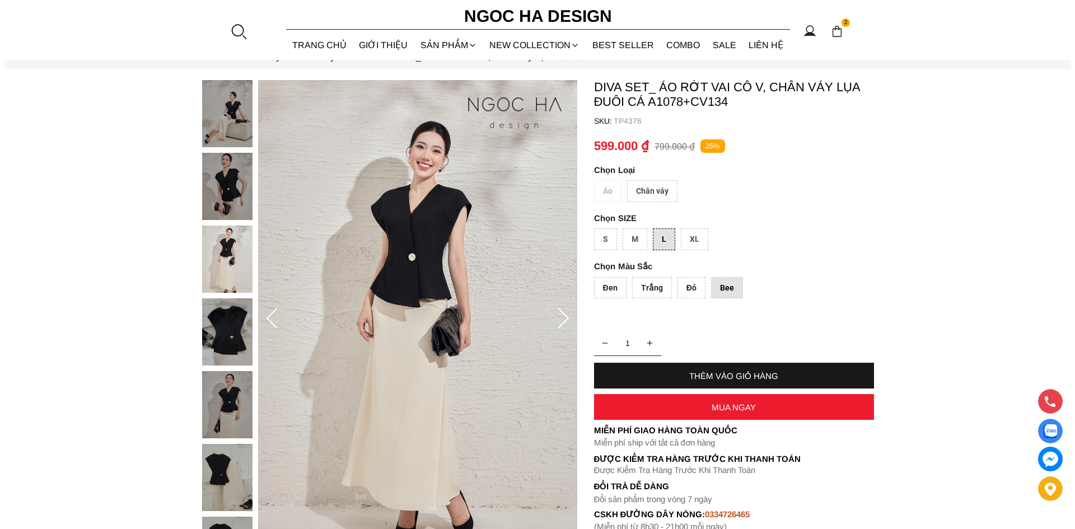
scroll to position [51, 0]
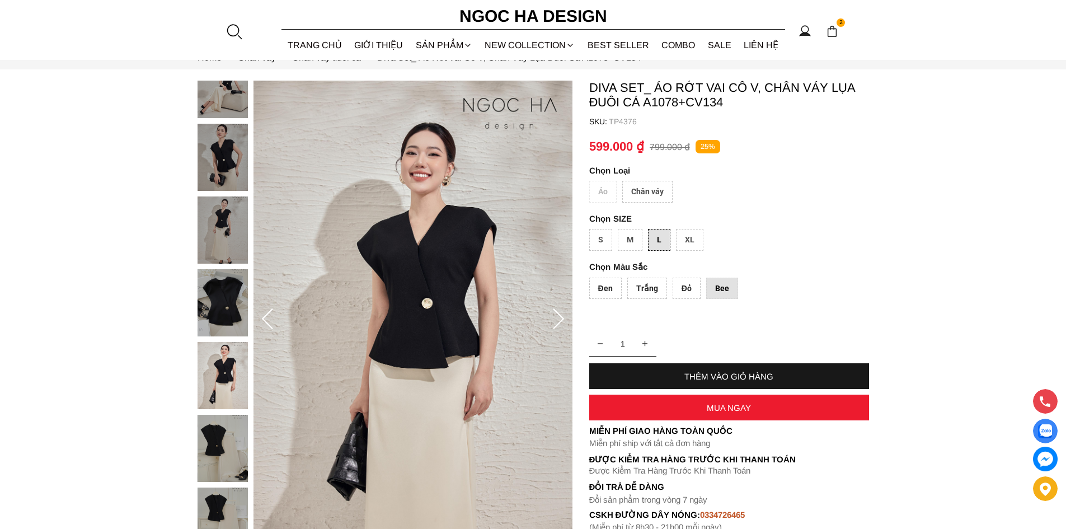
click at [648, 287] on div "Trắng" at bounding box center [647, 289] width 40 height 22
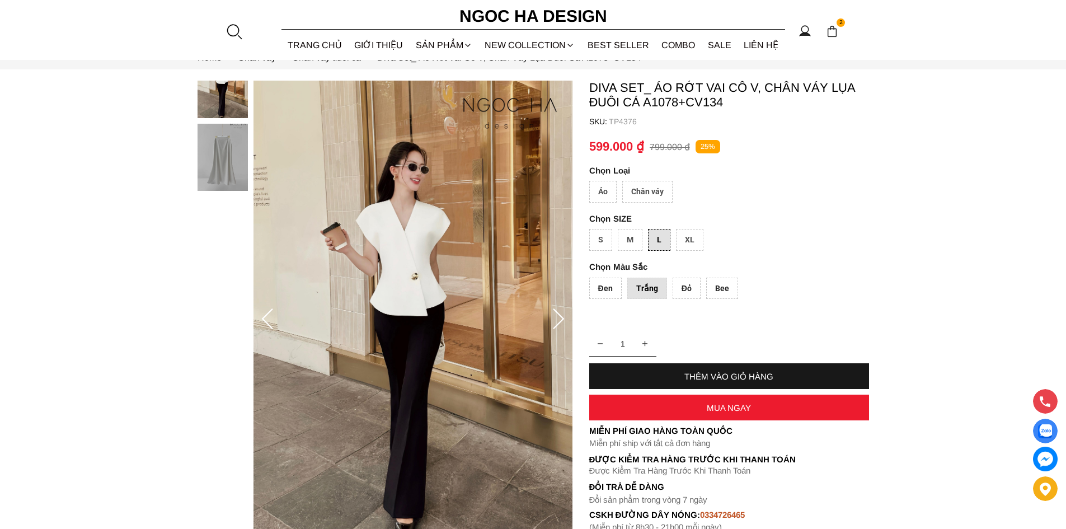
click at [685, 288] on div "Đỏ" at bounding box center [687, 289] width 28 height 22
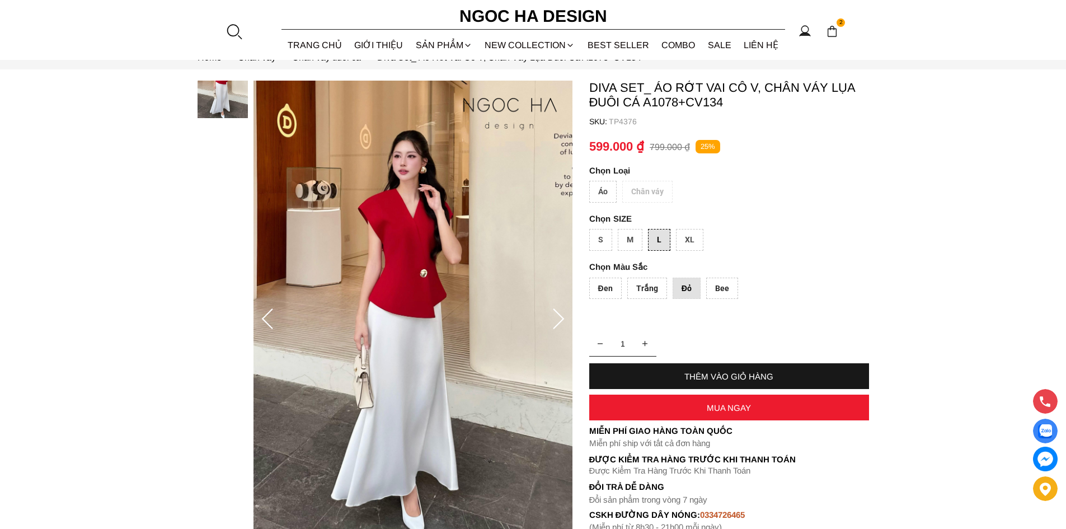
click at [719, 285] on div "Bee" at bounding box center [722, 289] width 32 height 22
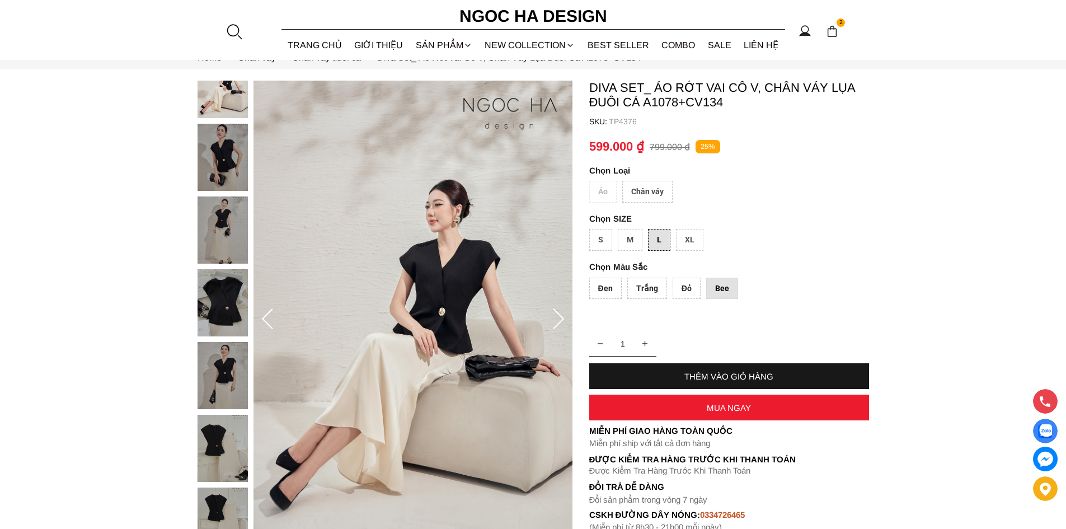
click at [687, 289] on div "Đỏ" at bounding box center [687, 289] width 28 height 22
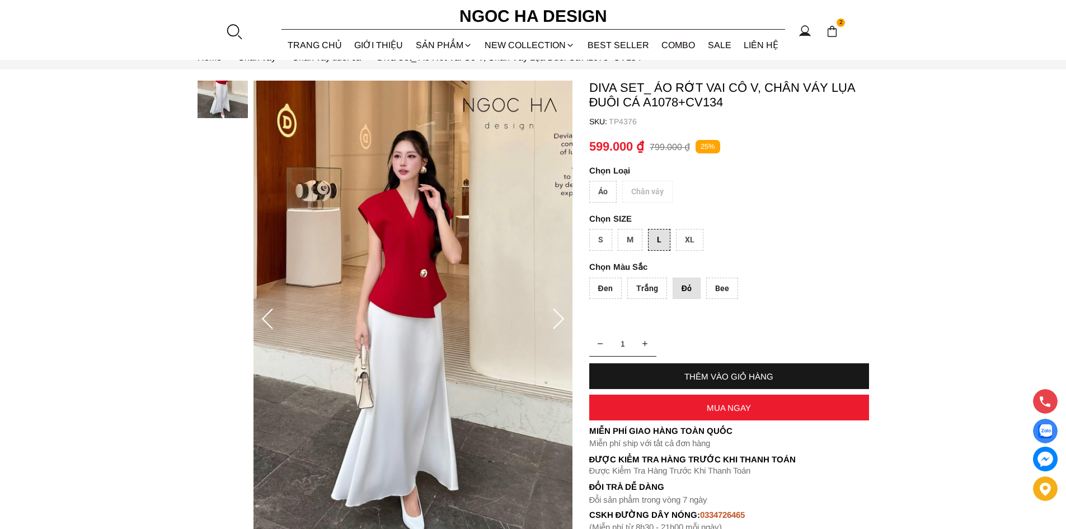
click at [644, 287] on div "Trắng" at bounding box center [647, 289] width 40 height 22
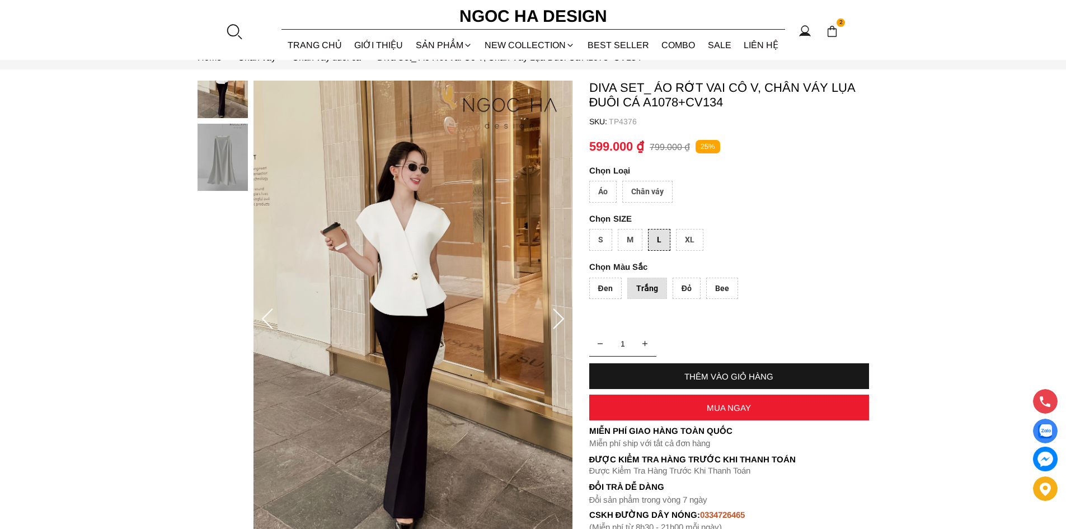
click at [598, 289] on div "Đen" at bounding box center [605, 289] width 32 height 22
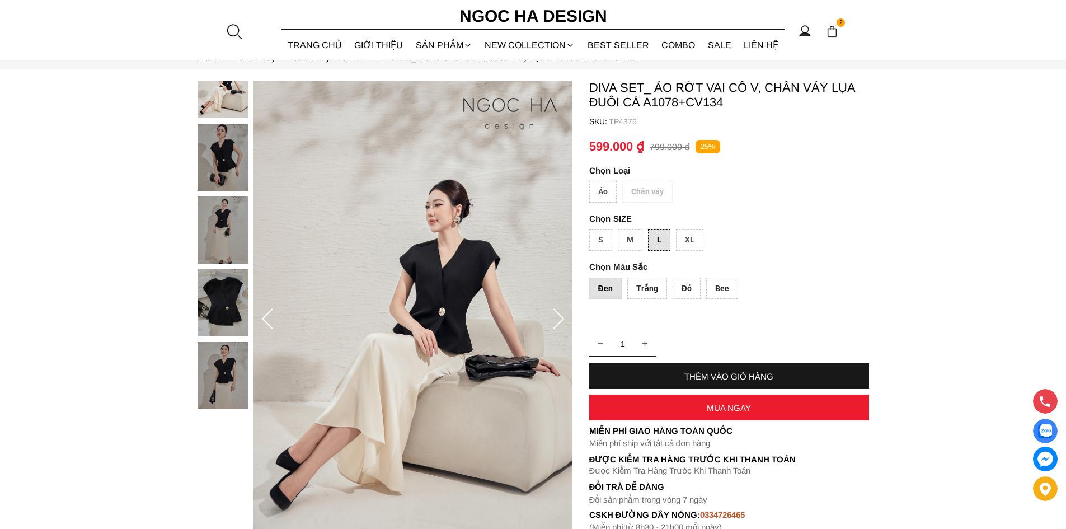
click at [653, 290] on div "Trắng" at bounding box center [647, 289] width 40 height 22
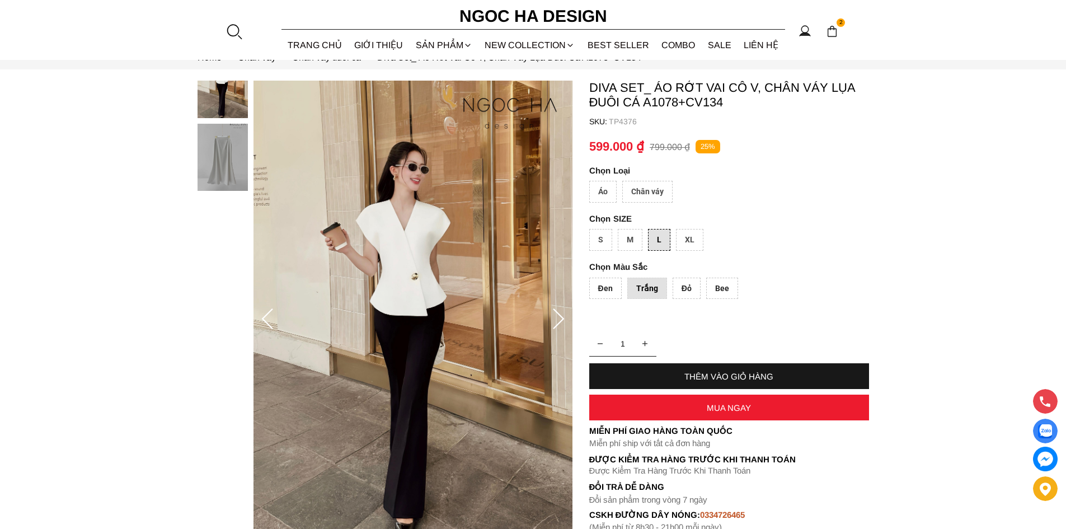
click at [685, 288] on div "Đỏ" at bounding box center [687, 289] width 28 height 22
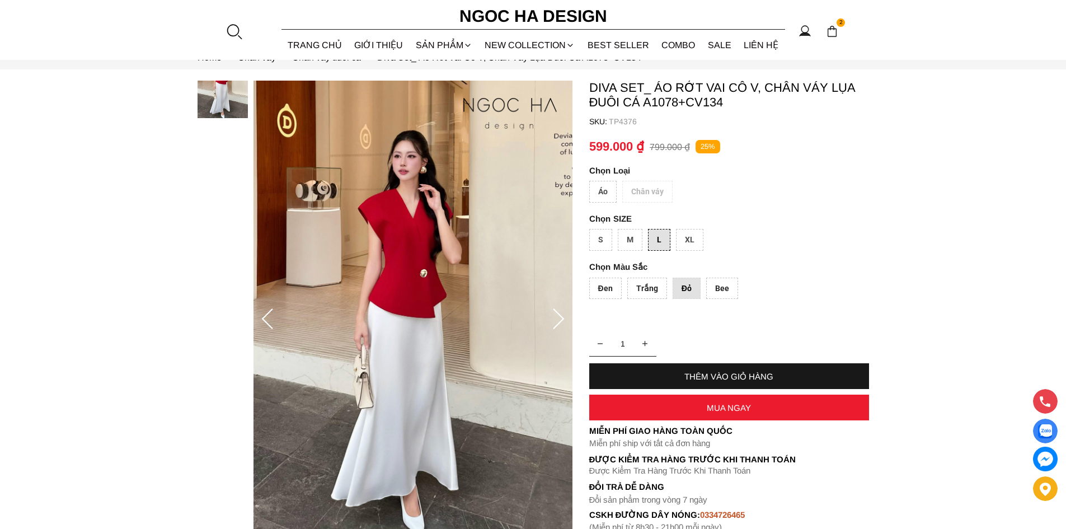
click at [607, 291] on div "Đen" at bounding box center [605, 289] width 32 height 22
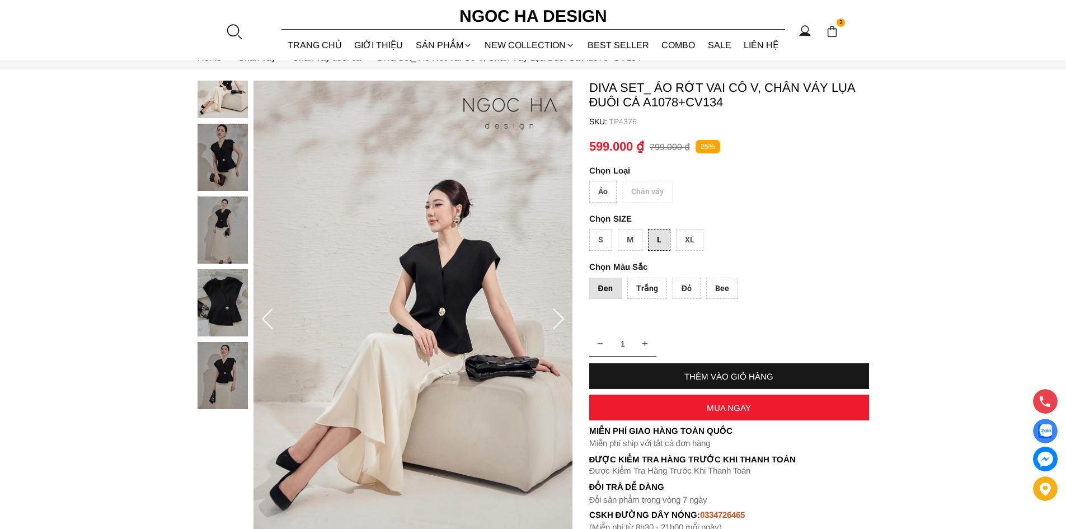
click at [786, 259] on container "Diva Set_ Áo Rớt Vai Cổ V, Chân Váy Lụa Đuôi Cá A1078+CV134 SKU: TP4376 Áo Chân…" at bounding box center [729, 307] width 280 height 452
click at [717, 376] on div "THÊM VÀO GIỎ HÀNG" at bounding box center [729, 377] width 280 height 10
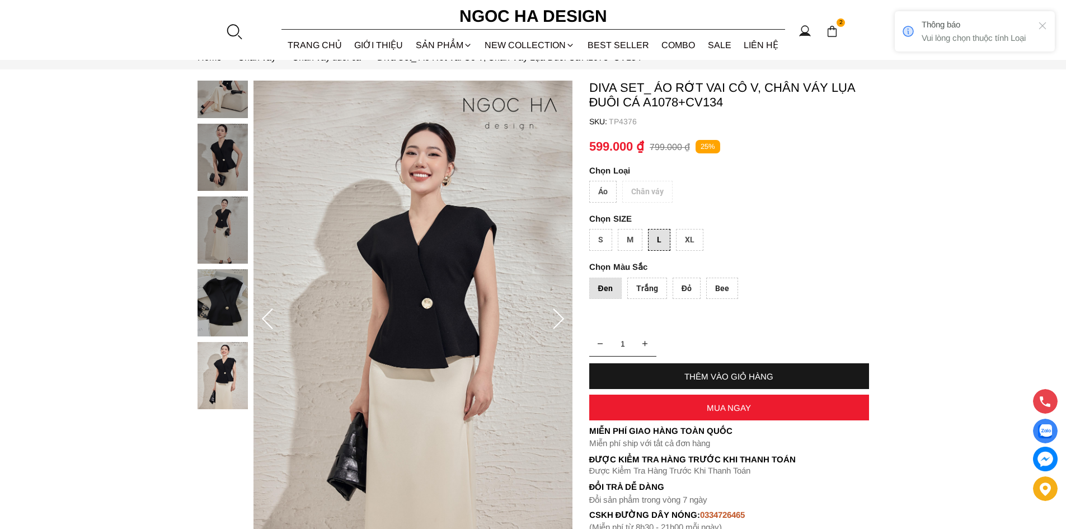
click at [608, 284] on div "Đen" at bounding box center [605, 289] width 32 height 22
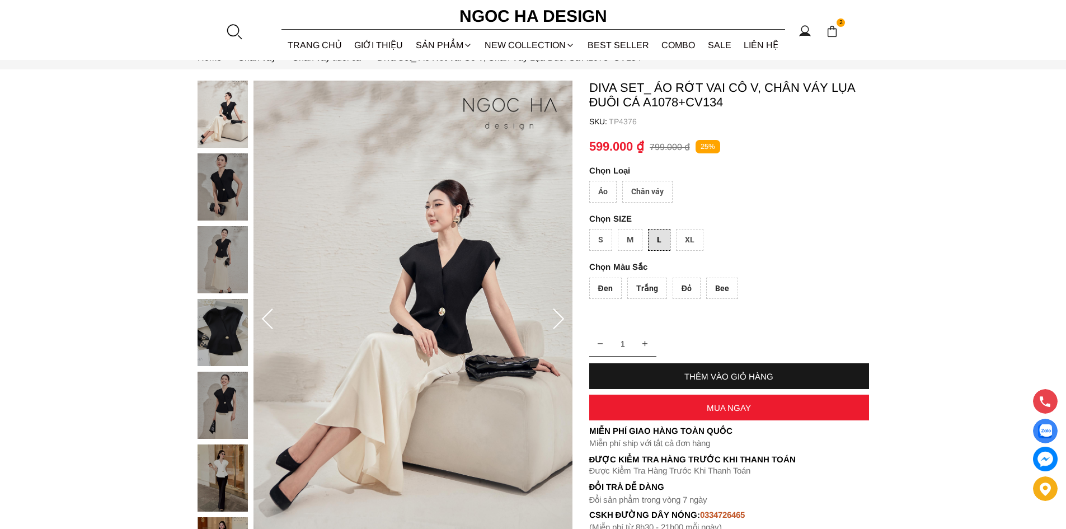
click at [606, 189] on div "Áo" at bounding box center [602, 192] width 27 height 22
click at [686, 282] on div "Đỏ" at bounding box center [687, 289] width 28 height 22
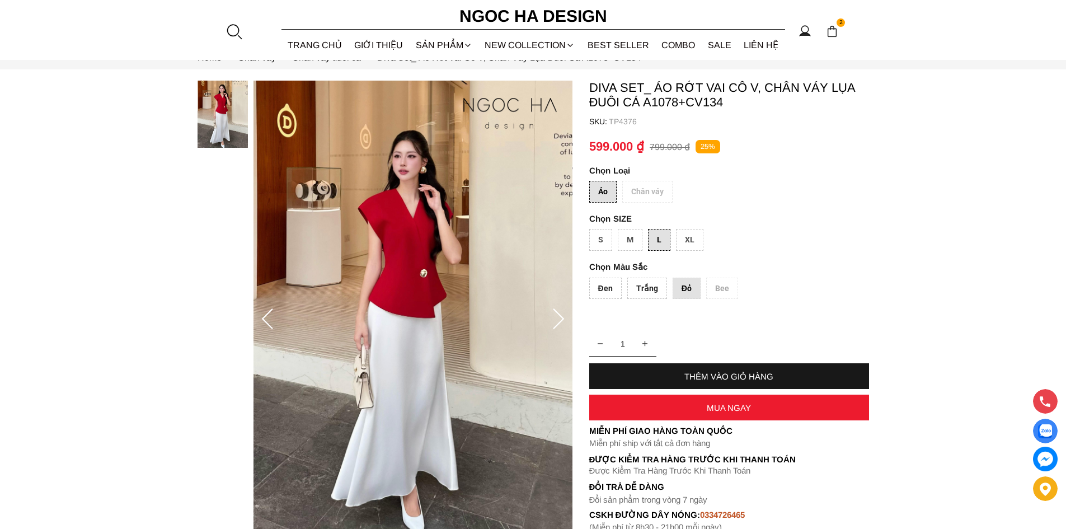
click at [635, 290] on div "Trắng" at bounding box center [647, 289] width 40 height 22
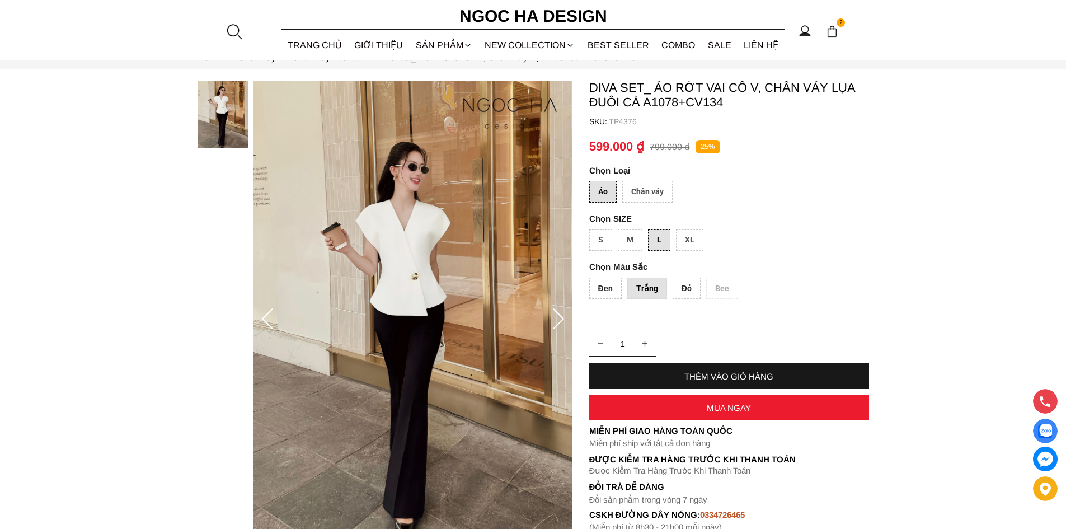
drag, startPoint x: 596, startPoint y: 176, endPoint x: 600, endPoint y: 186, distance: 10.8
click at [597, 180] on container "Diva Set_ Áo Rớt Vai Cổ V, Chân Váy Lụa Đuôi Cá A1078+CV134 SKU: TP4376 Áo Chân…" at bounding box center [729, 307] width 280 height 452
click at [601, 186] on div "Áo" at bounding box center [602, 192] width 27 height 22
click at [653, 189] on div "Chân váy" at bounding box center [647, 192] width 50 height 22
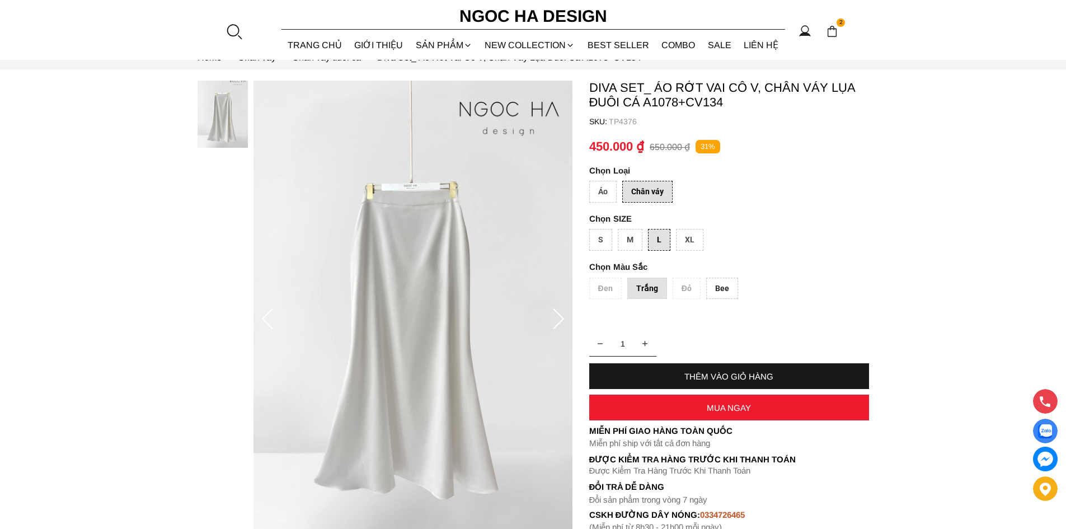
click at [601, 192] on div "Áo" at bounding box center [602, 192] width 27 height 22
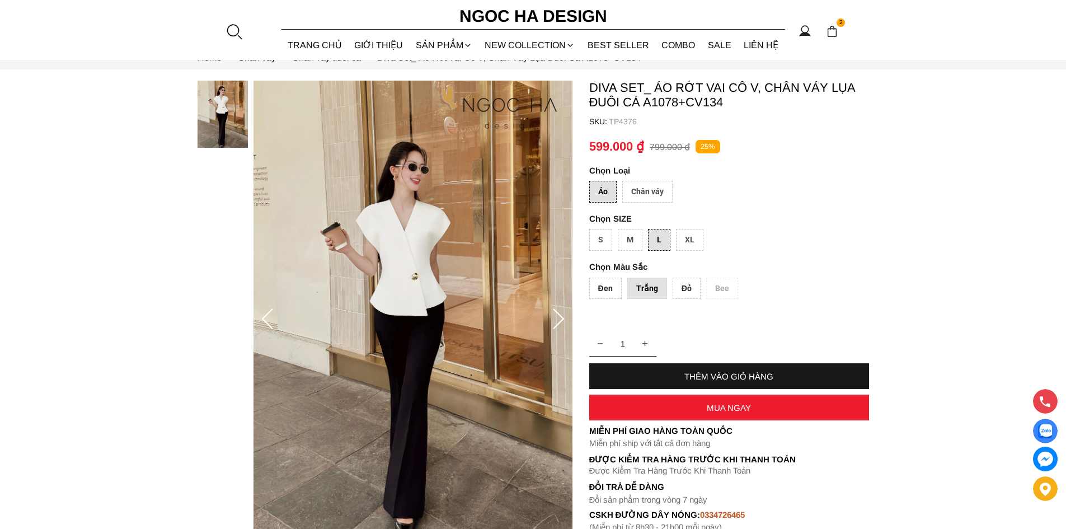
click at [654, 240] on div "L" at bounding box center [659, 240] width 22 height 22
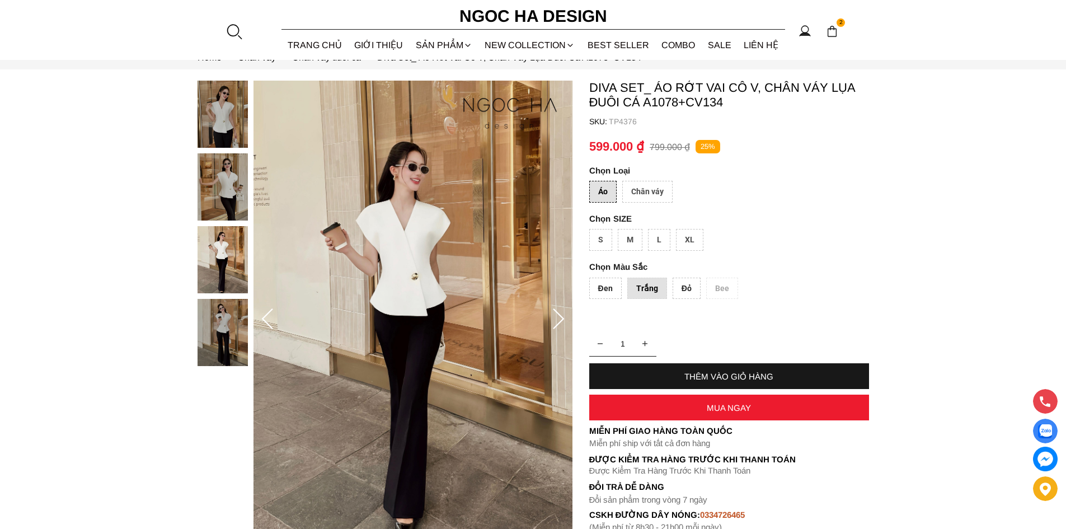
click at [644, 289] on div "Trắng" at bounding box center [647, 289] width 40 height 22
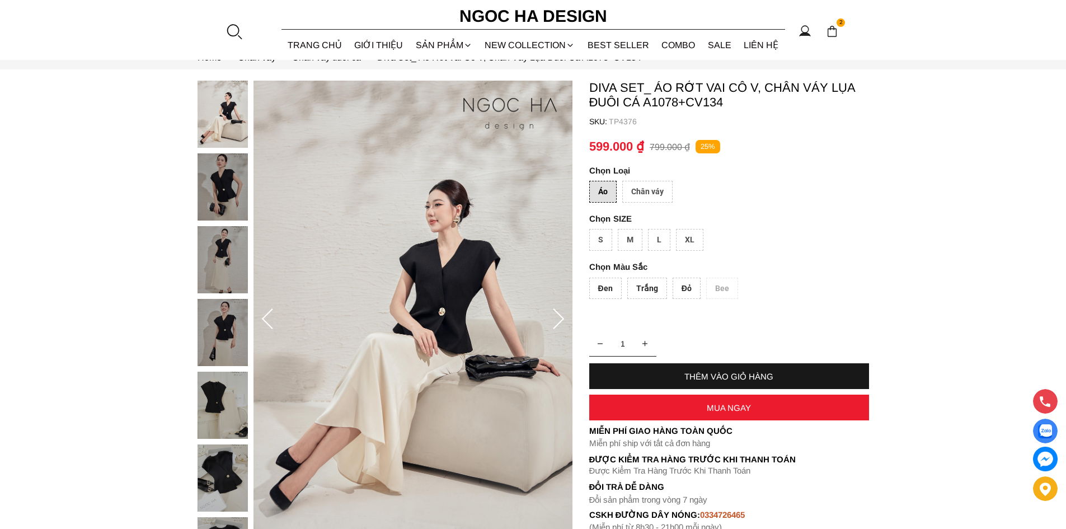
click at [648, 288] on div "Trắng" at bounding box center [647, 289] width 40 height 22
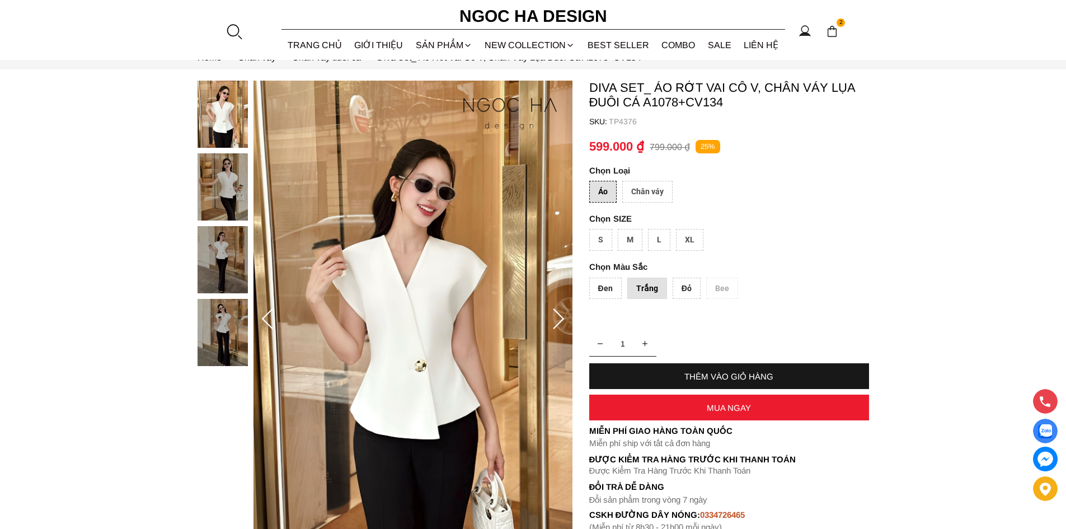
click at [659, 238] on div "L" at bounding box center [659, 240] width 22 height 22
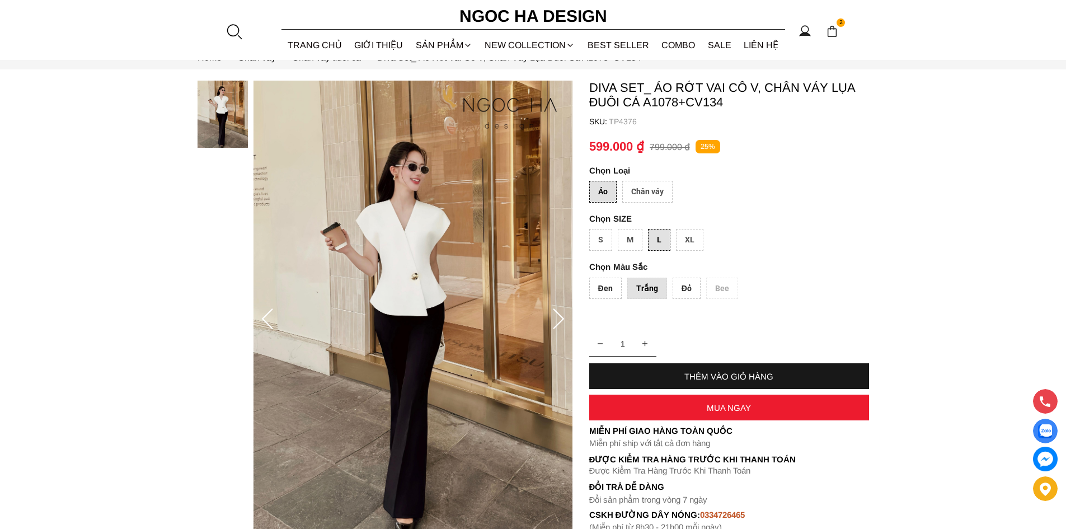
click at [740, 377] on div "THÊM VÀO GIỎ HÀNG" at bounding box center [729, 377] width 280 height 10
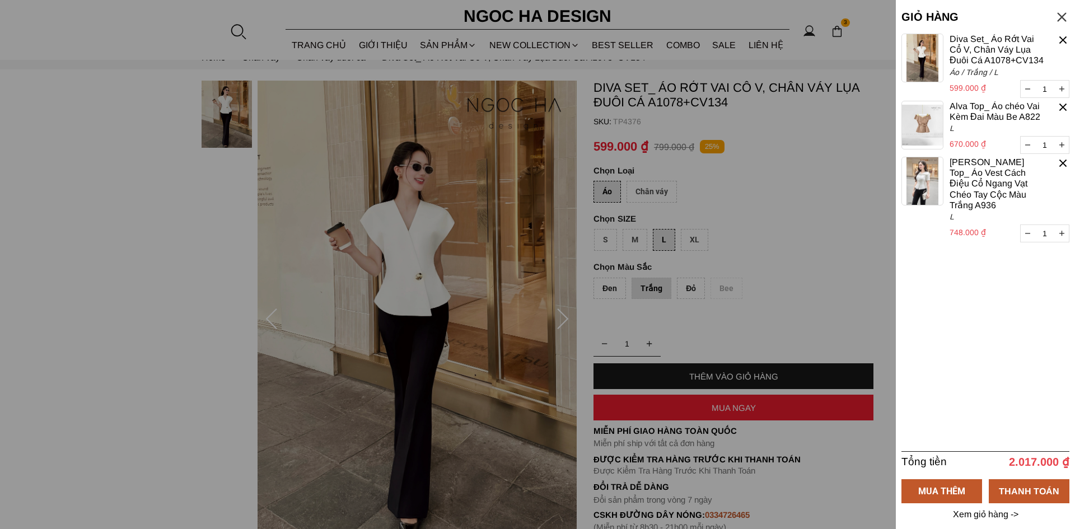
click at [968, 174] on link "[PERSON_NAME] Top_ Áo Vest Cách Điệu Cổ Ngang Vạt Chéo Tay Cộc Màu Trắng A936" at bounding box center [996, 184] width 95 height 54
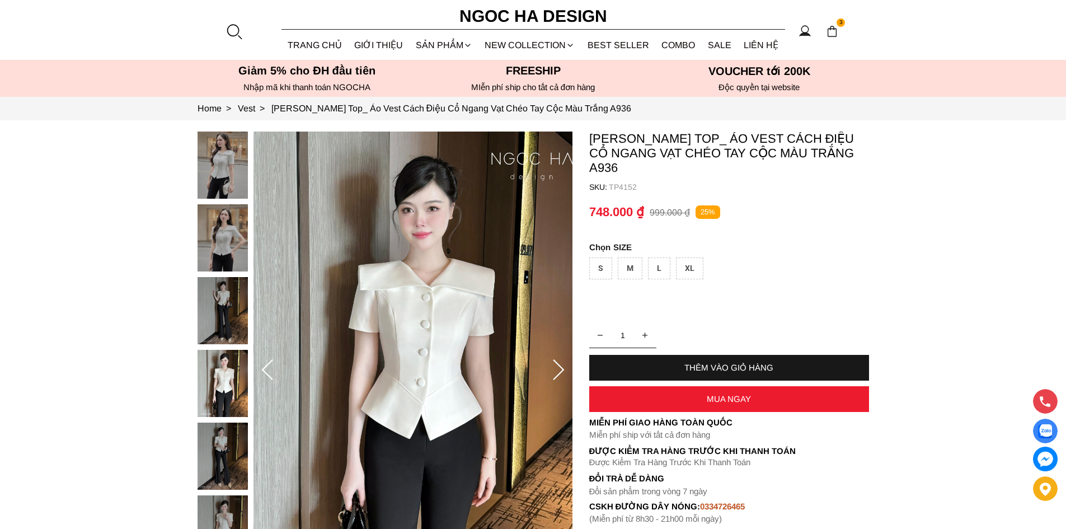
click at [833, 32] on img at bounding box center [832, 31] width 12 height 12
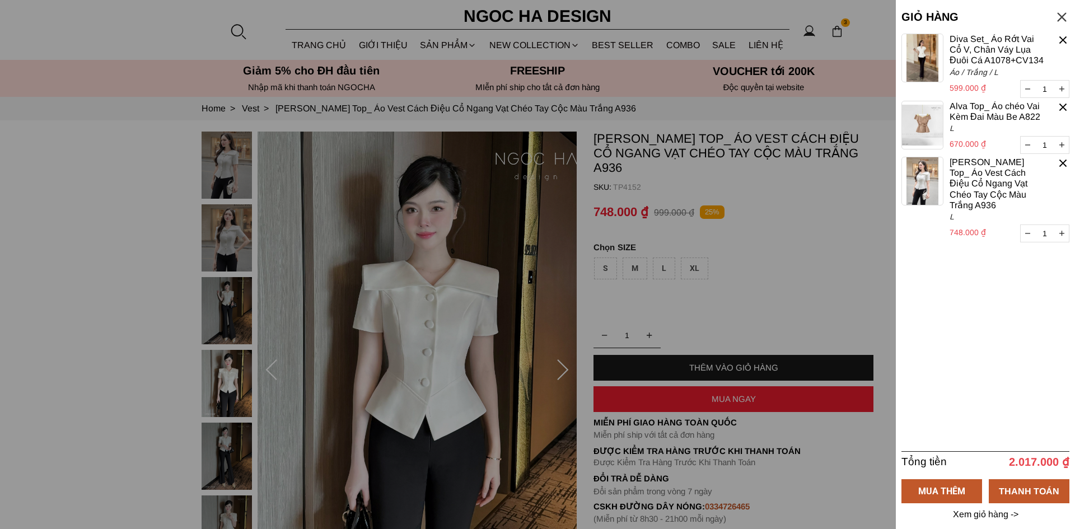
click at [992, 44] on link "Diva Set_ Áo Rớt Vai Cổ V, Chân Váy Lụa Đuôi Cá A1078+CV134" at bounding box center [996, 50] width 95 height 32
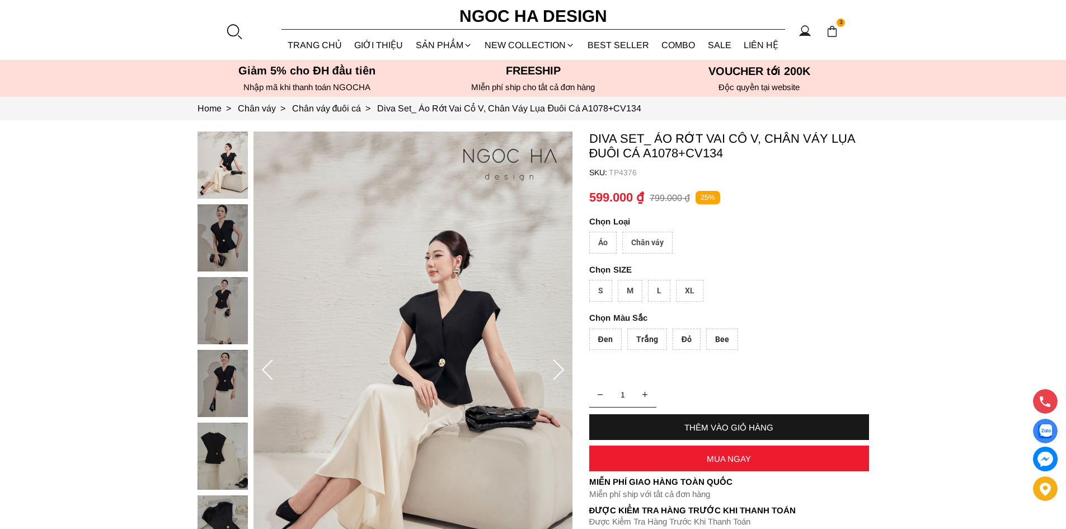
click at [604, 242] on div "Áo" at bounding box center [602, 243] width 27 height 22
click at [604, 339] on div "Đen" at bounding box center [605, 340] width 32 height 22
click at [659, 293] on div "L" at bounding box center [659, 291] width 22 height 22
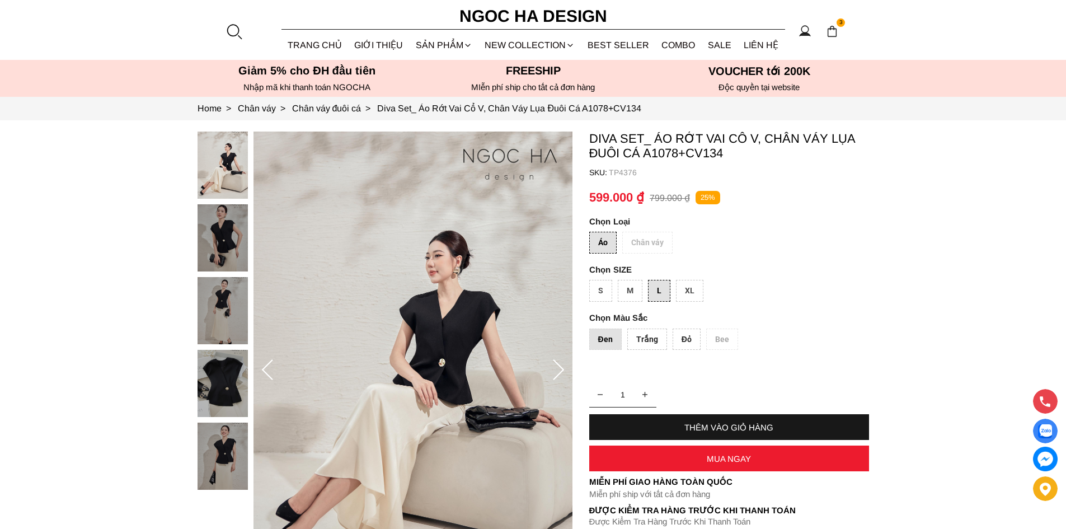
click at [726, 427] on div "THÊM VÀO GIỎ HÀNG" at bounding box center [729, 428] width 280 height 10
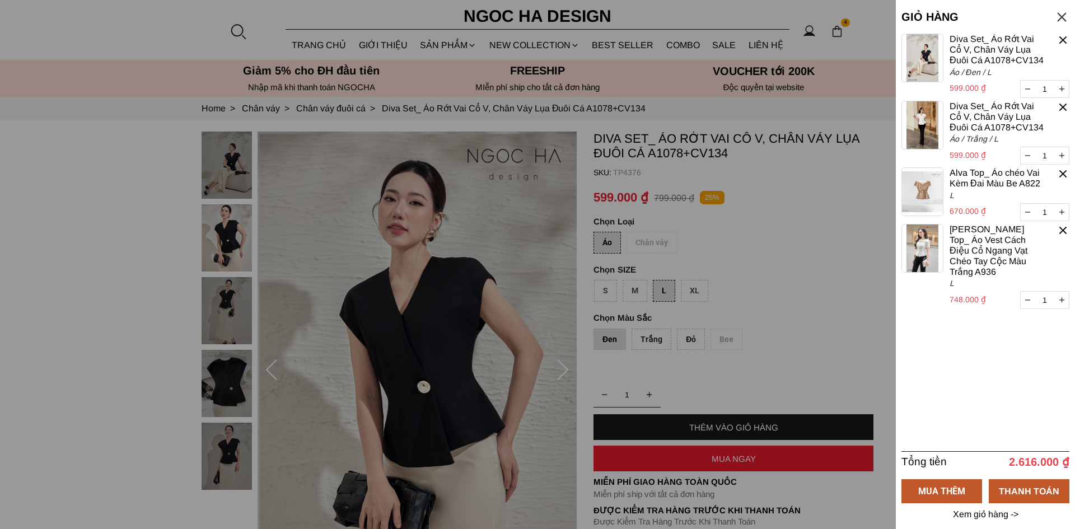
click at [1061, 109] on div at bounding box center [1062, 107] width 13 height 13
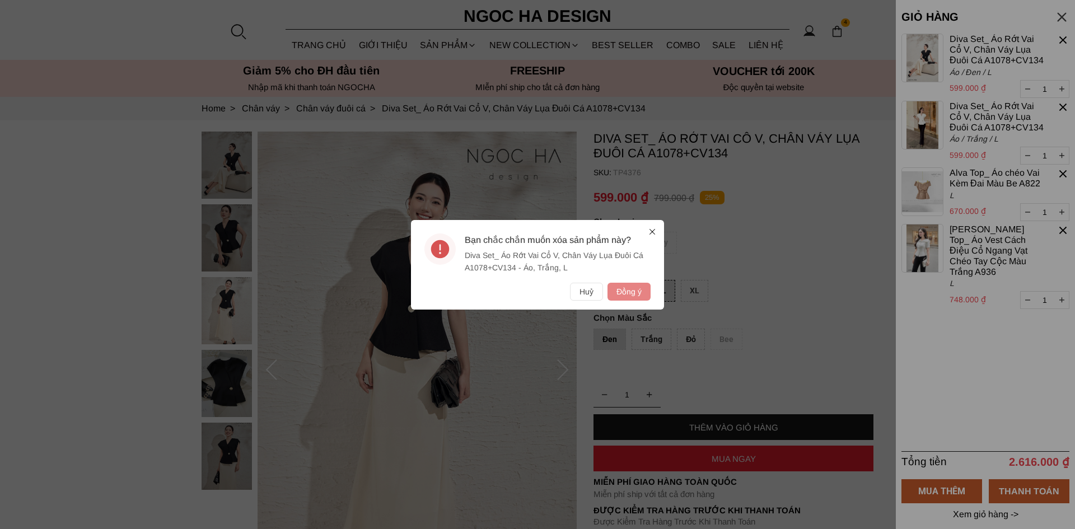
click at [634, 293] on button "Đồng ý" at bounding box center [628, 292] width 43 height 18
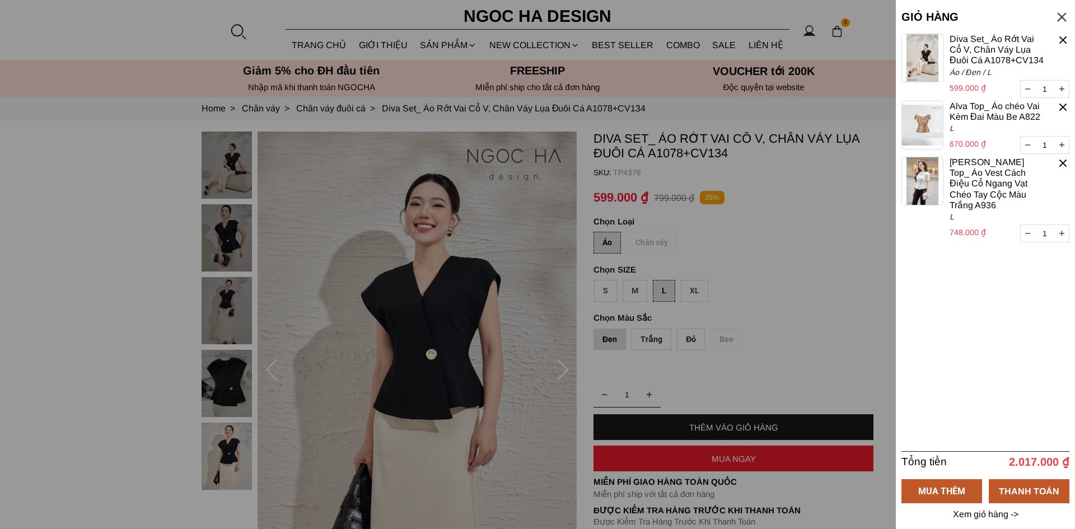
click at [804, 265] on div at bounding box center [537, 264] width 1075 height 529
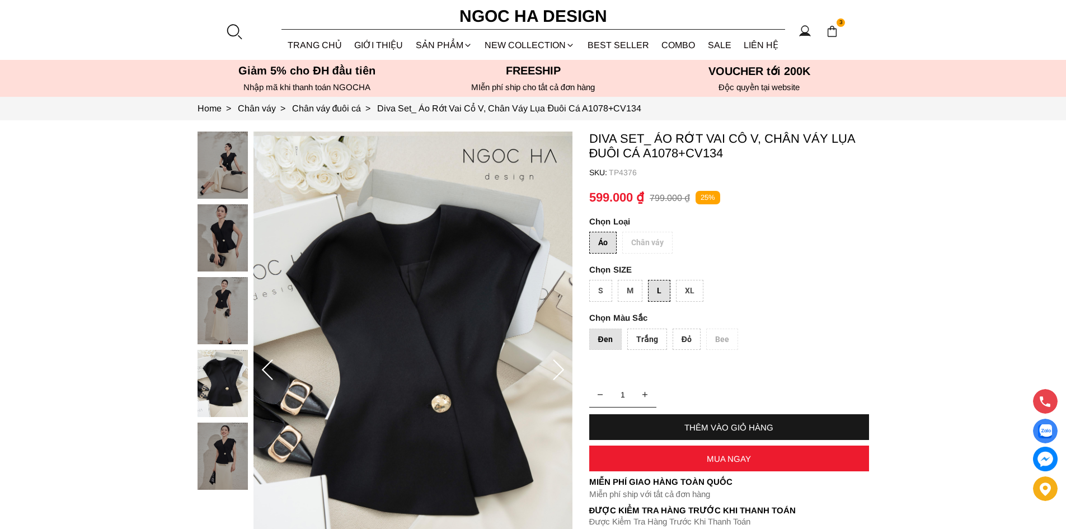
click at [828, 30] on img at bounding box center [832, 31] width 12 height 12
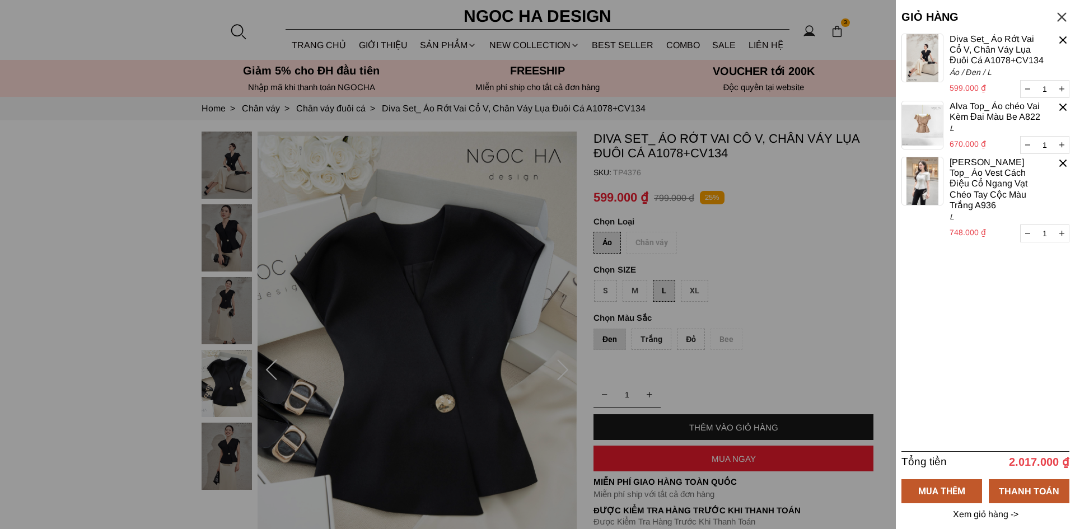
click at [964, 355] on container "1 Chưa có sản phẩm nào Diva Set_ Áo Rớt Vai Cổ V, Chân Váy Lụa Đuôi Cá A1078+CV…" at bounding box center [985, 242] width 168 height 417
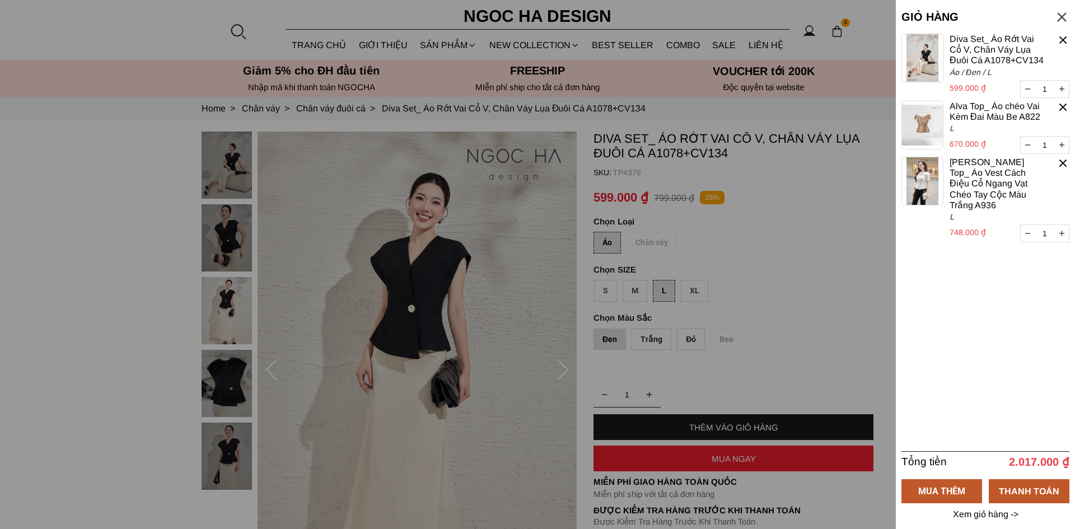
click at [988, 378] on container "1 Chưa có sản phẩm nào Diva Set_ Áo Rớt Vai Cổ V, Chân Váy Lụa Đuôi Cá A1078+CV…" at bounding box center [985, 242] width 168 height 417
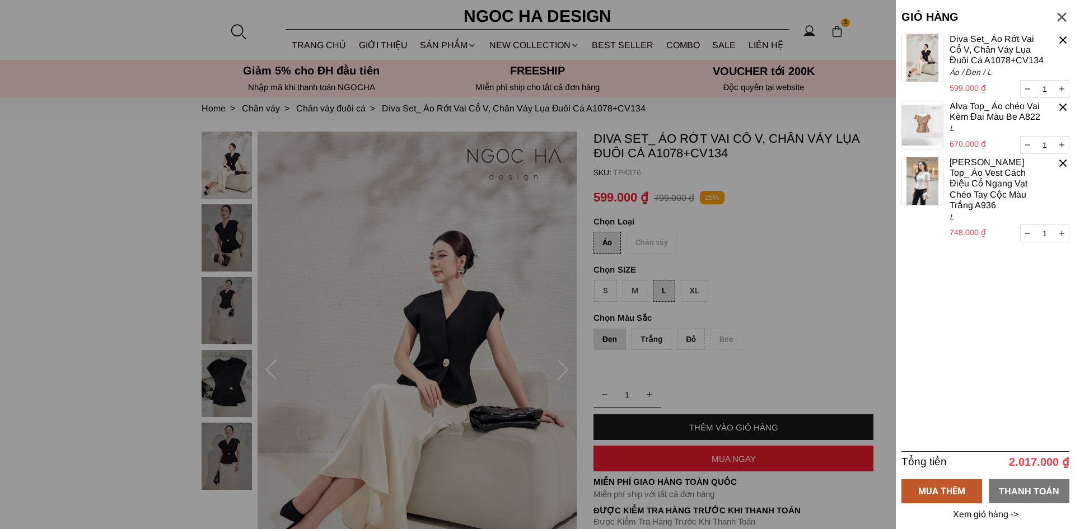
click at [1019, 492] on div "THANH TOÁN" at bounding box center [1028, 491] width 81 height 14
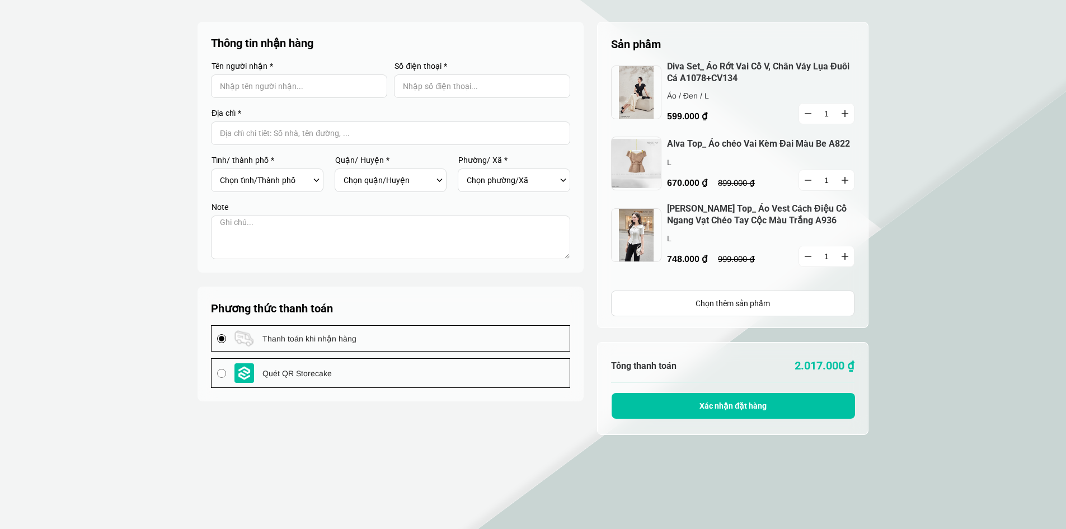
type input "My Hanh"
type input "0913721219"
type input "Hotel Thiên Đường Xanh, đường DT 742, KP 5"
select select "711"
select select "71105"
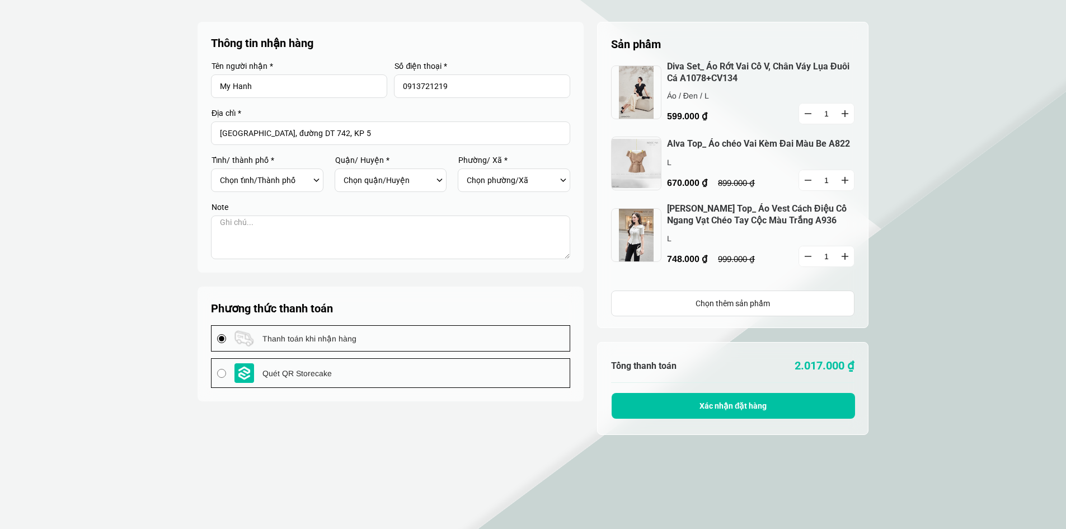
select select "7110529"
click at [691, 209] on link "[PERSON_NAME] Top_ Áo Vest Cách Điệu Cổ Ngang Vạt Chéo Tay Cộc Màu Trắng A936" at bounding box center [760, 215] width 187 height 24
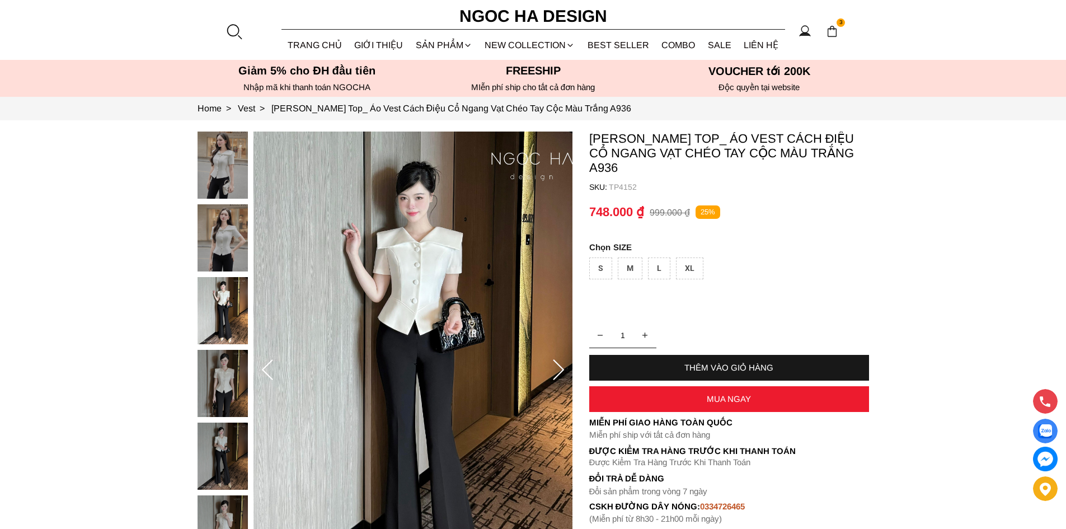
click at [834, 32] on img at bounding box center [832, 31] width 12 height 12
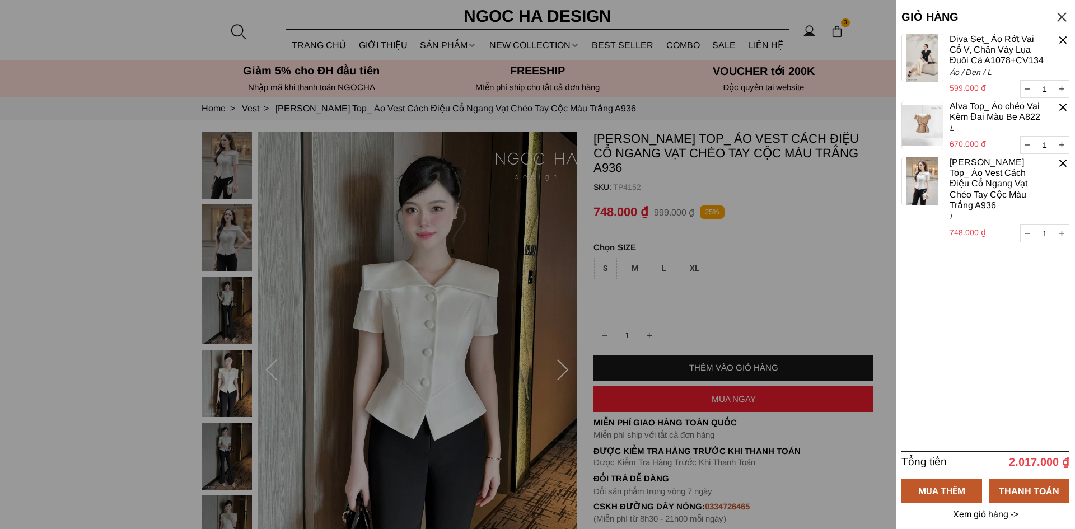
click at [1003, 367] on container "1 Chưa có sản phẩm nào Diva Set_ Áo Rớt Vai Cổ V, Chân Váy Lụa Đuôi Cá A1078+CV…" at bounding box center [985, 242] width 168 height 417
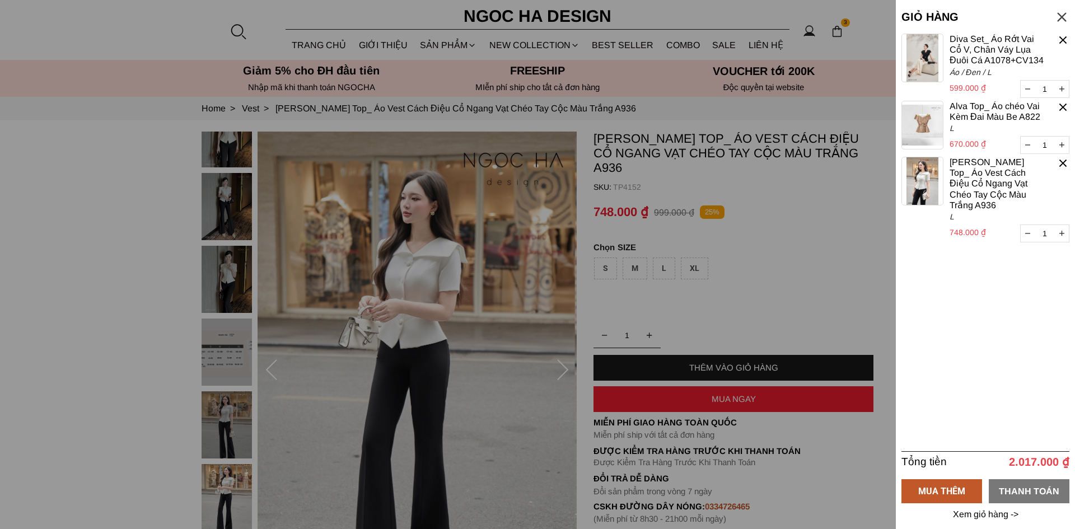
click at [1034, 491] on div "THANH TOÁN" at bounding box center [1028, 491] width 81 height 14
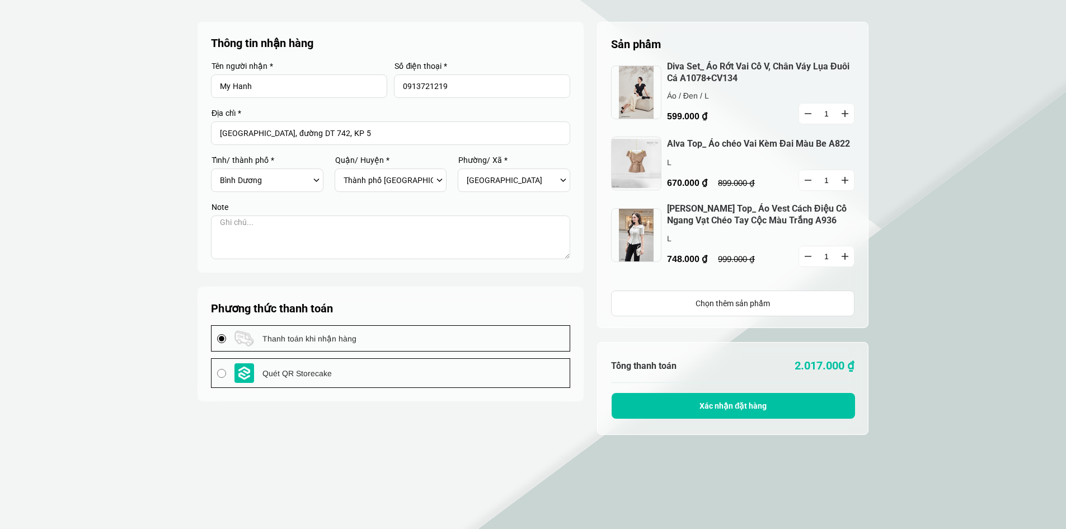
select select "711"
select select "71105"
select select "7110529"
click at [733, 404] on span "Xác nhận đặt hàng" at bounding box center [734, 405] width 68 height 9
